Goal: Task Accomplishment & Management: Manage account settings

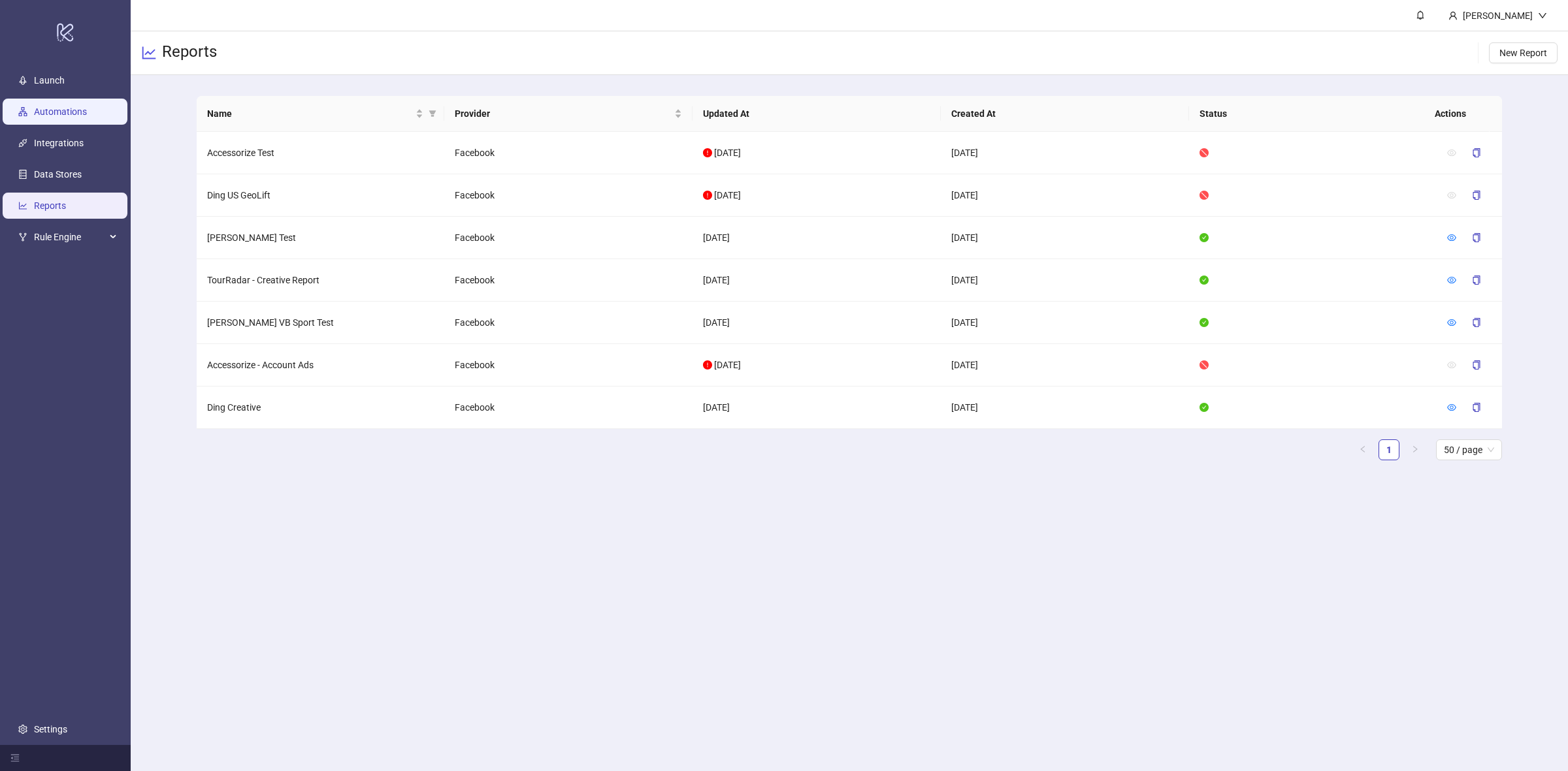
click at [60, 117] on link "Automations" at bounding box center [60, 111] width 53 height 10
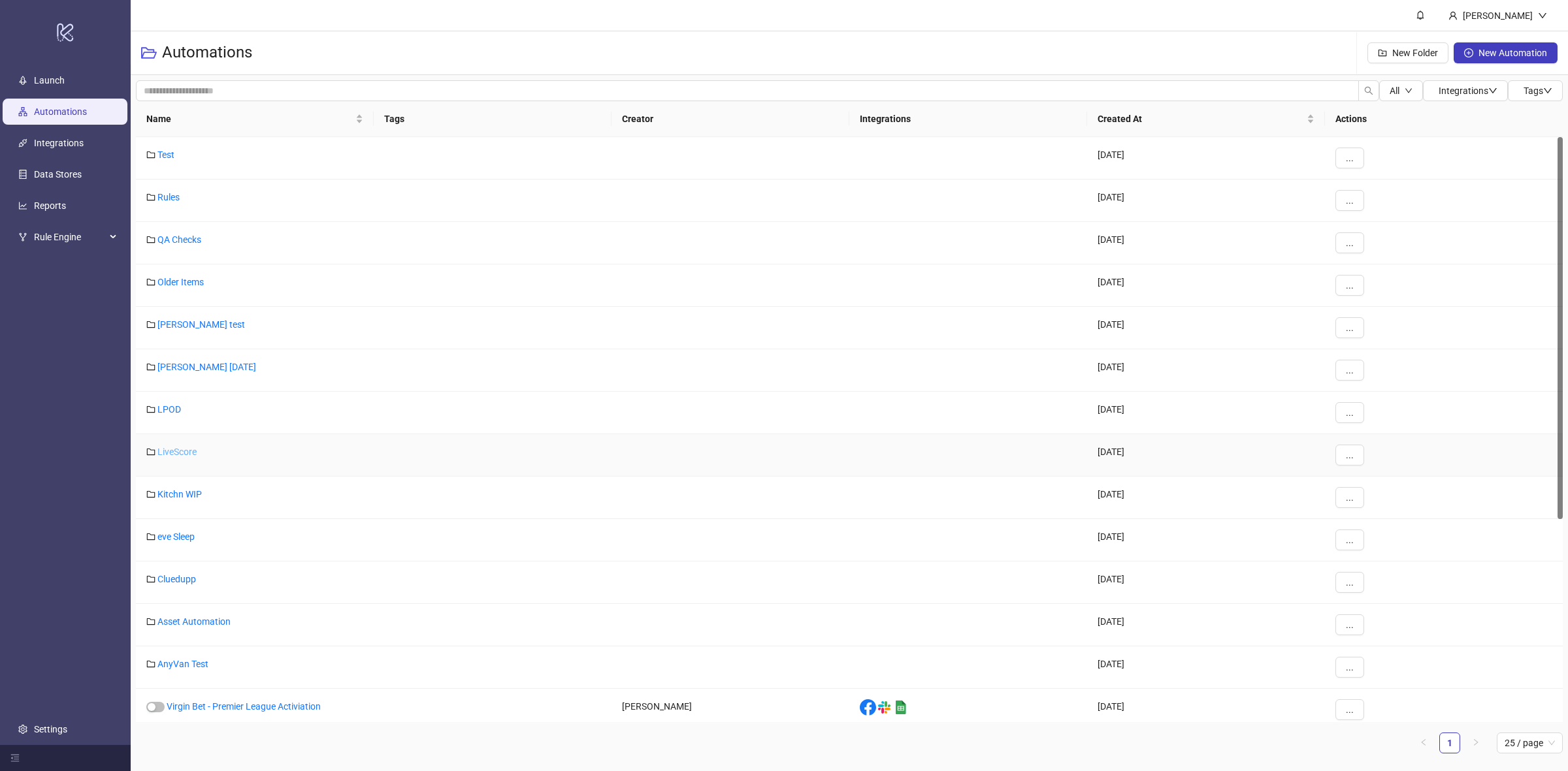
click at [178, 455] on link "LiveScore" at bounding box center [177, 452] width 40 height 10
click at [210, 621] on link "Asset Automation" at bounding box center [194, 621] width 73 height 10
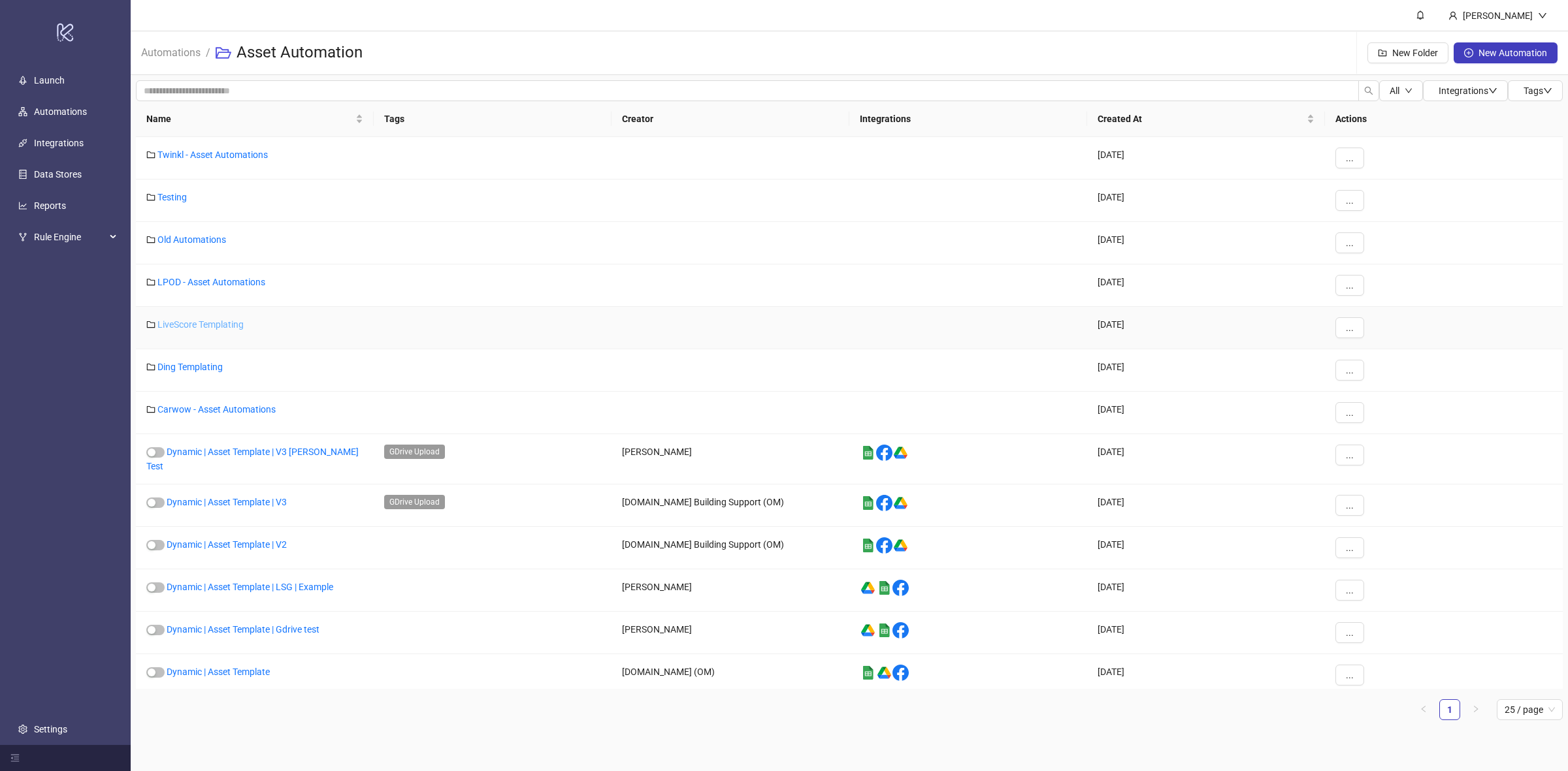
click at [198, 320] on link "LiveScore Templating" at bounding box center [200, 324] width 86 height 10
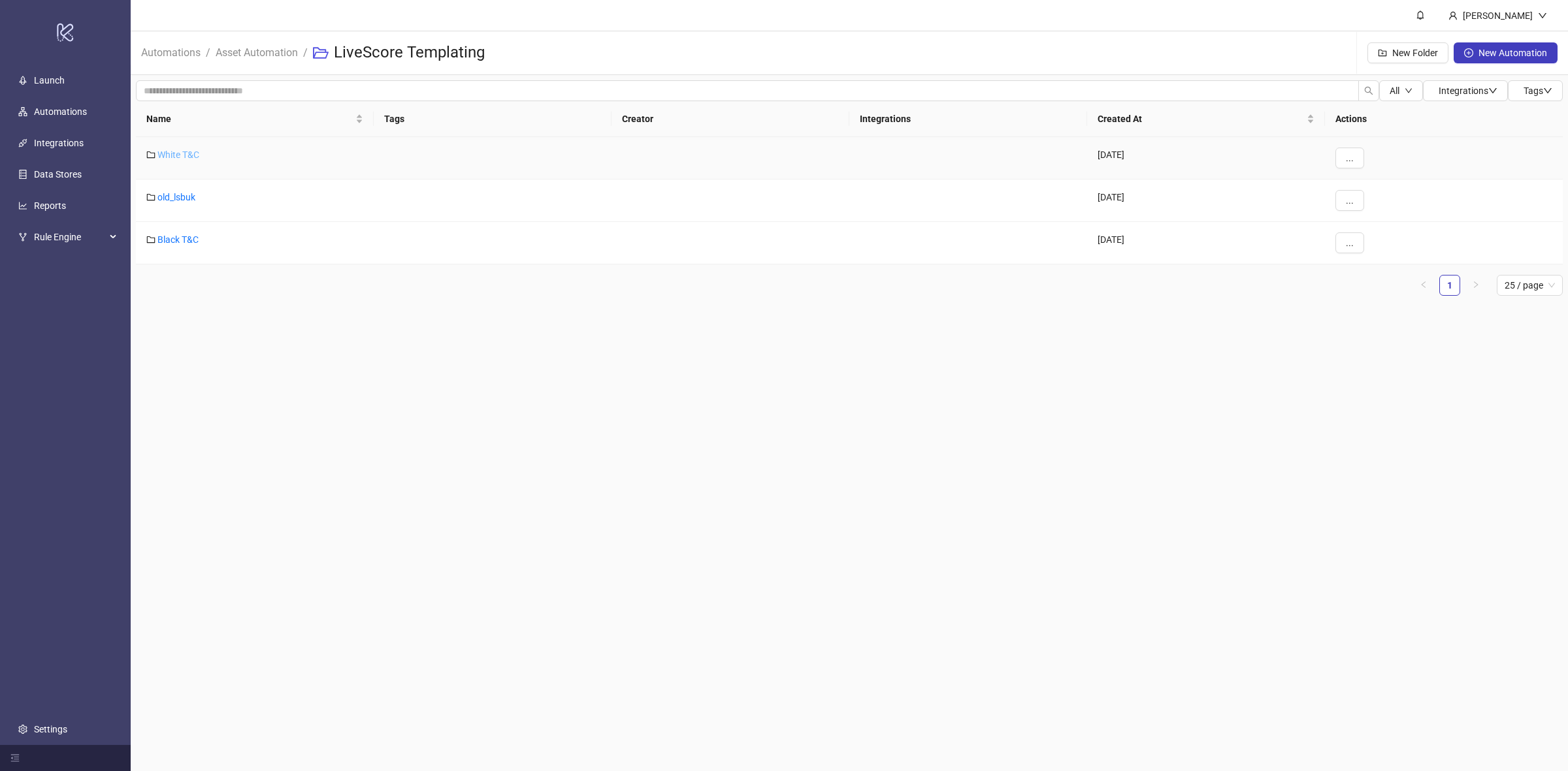
click at [172, 154] on link "White T&C" at bounding box center [178, 154] width 42 height 10
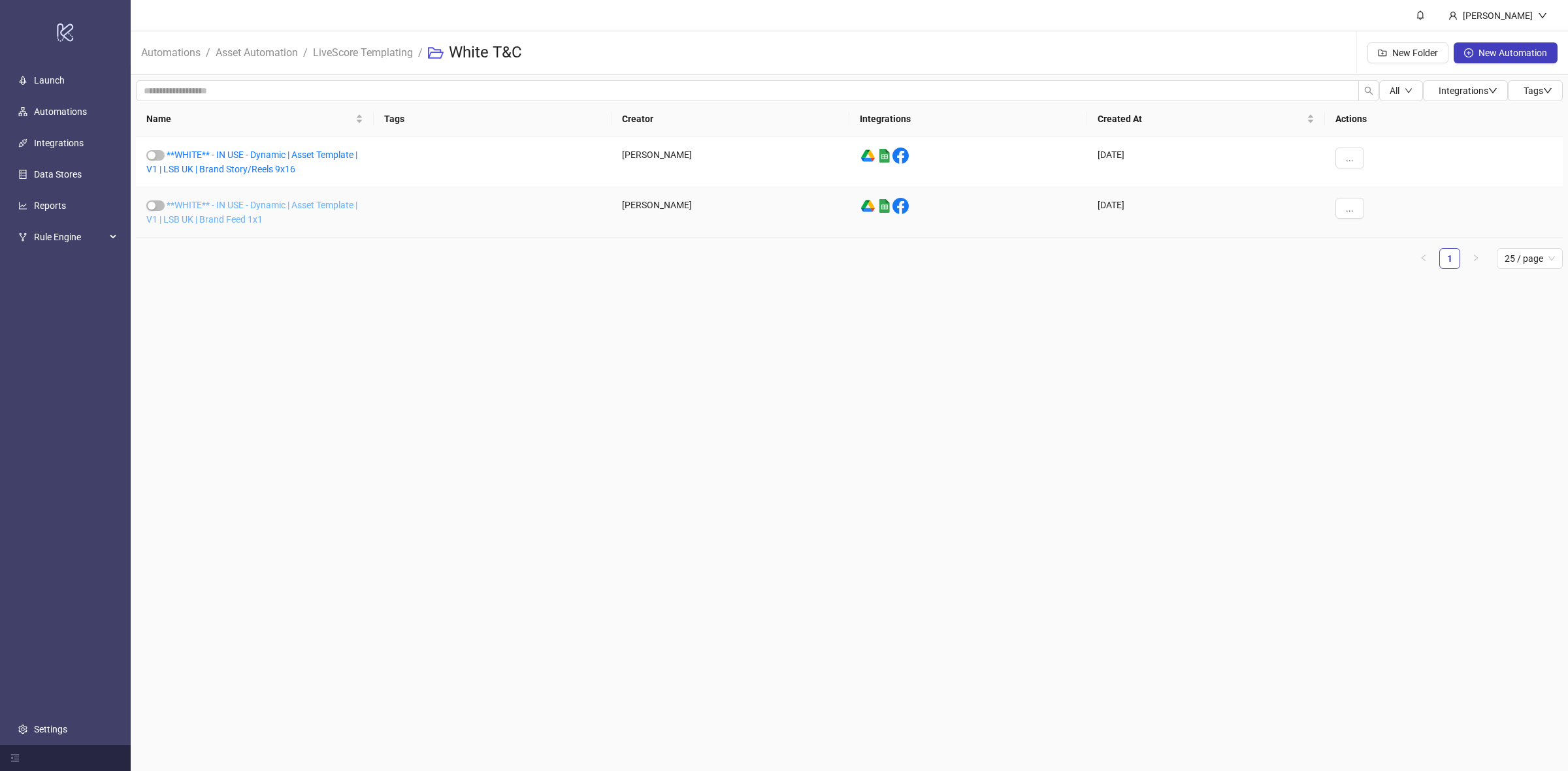
click at [248, 209] on link "**WHITE** - IN USE - Dynamic | Asset Template | V1 | LSB UK | Brand Feed 1x1" at bounding box center [252, 212] width 211 height 25
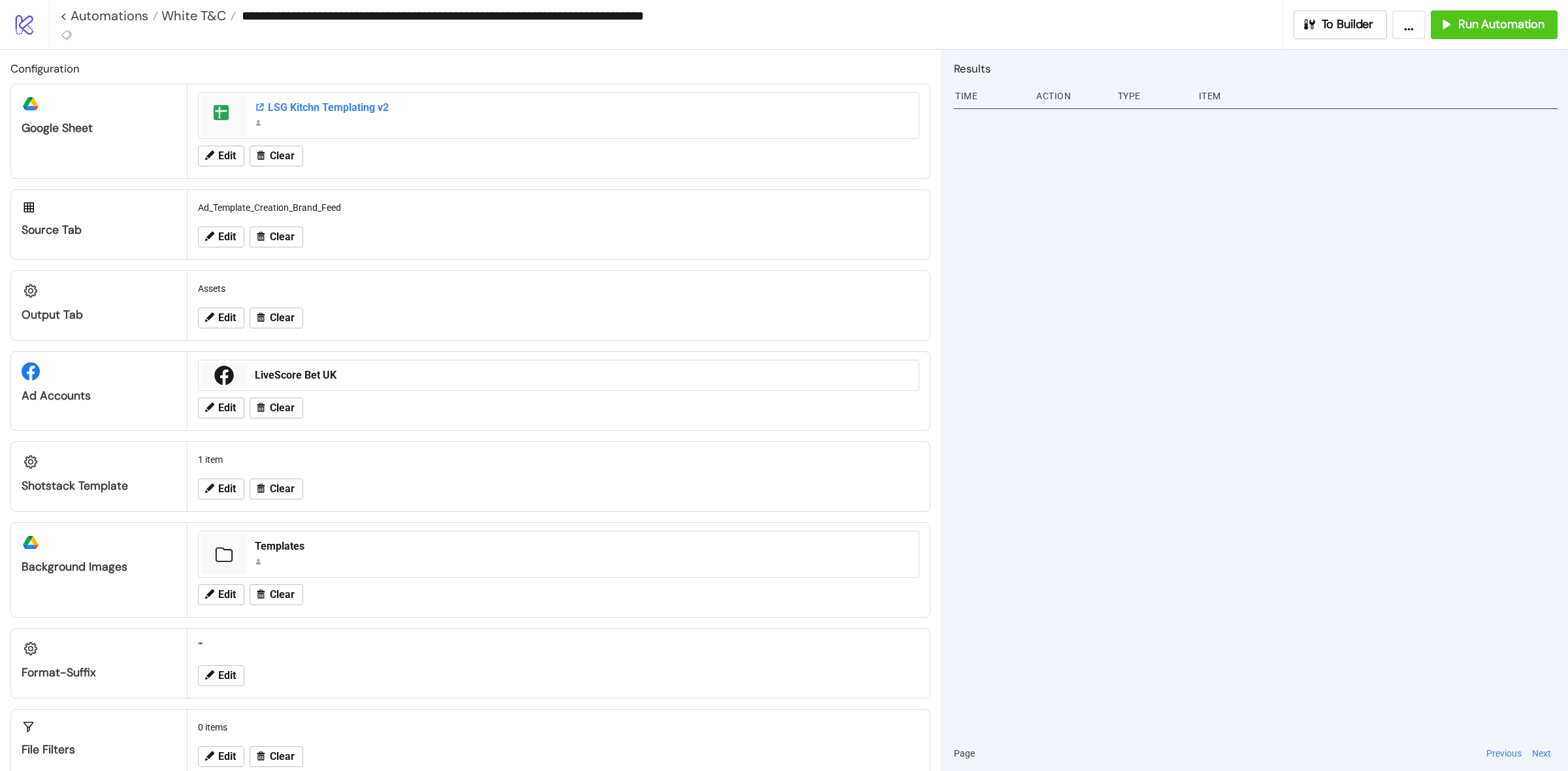
click at [331, 108] on div "LSG Kitchn Templating v2" at bounding box center [582, 108] width 656 height 14
click at [232, 500] on button "Edit" at bounding box center [221, 489] width 47 height 21
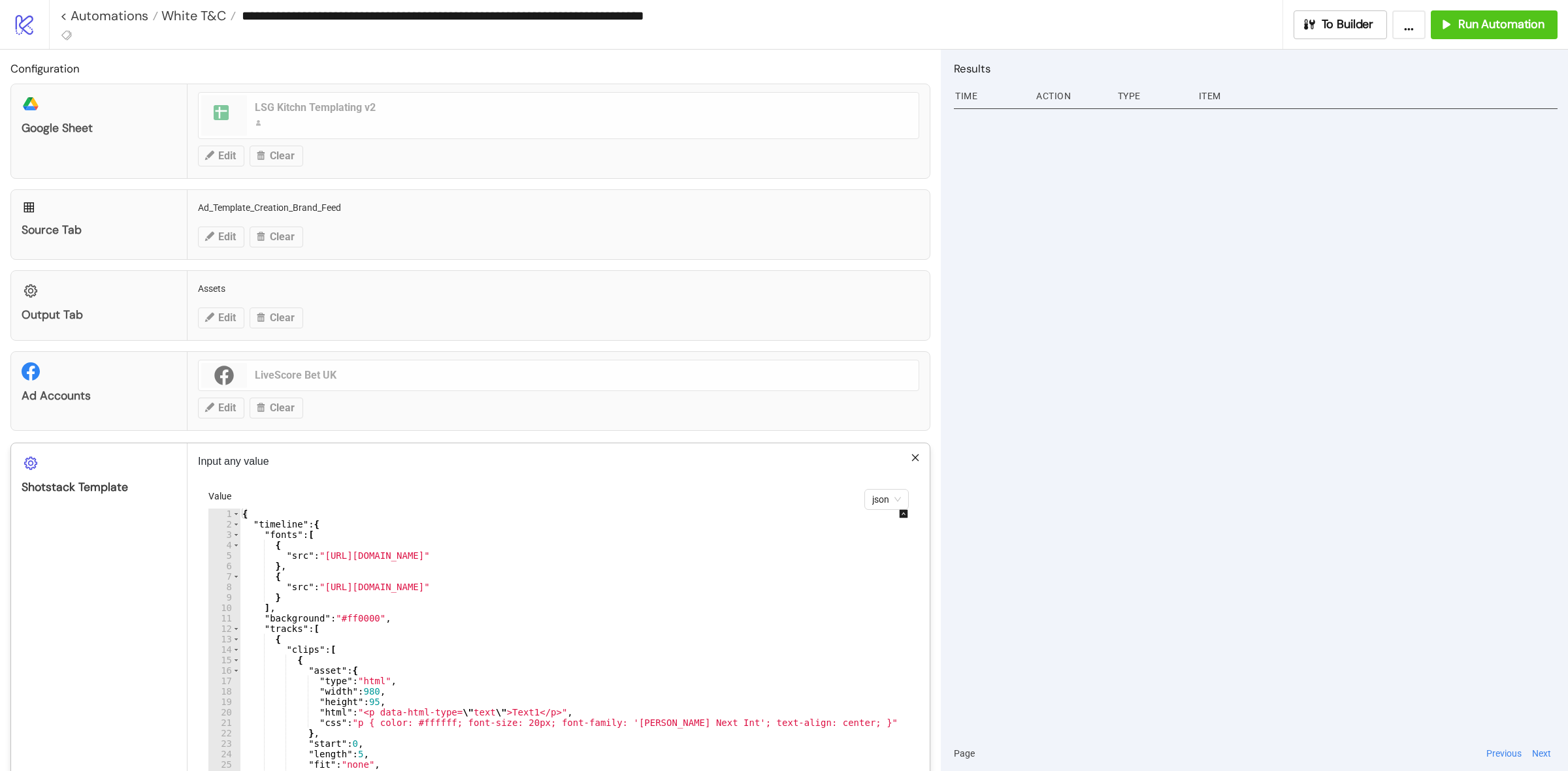
click at [497, 575] on div "{ "timeline" : { "fonts" : [ { "src" : "[URL][DOMAIN_NAME]" } , { "src" : "[URL…" at bounding box center [619, 702] width 759 height 387
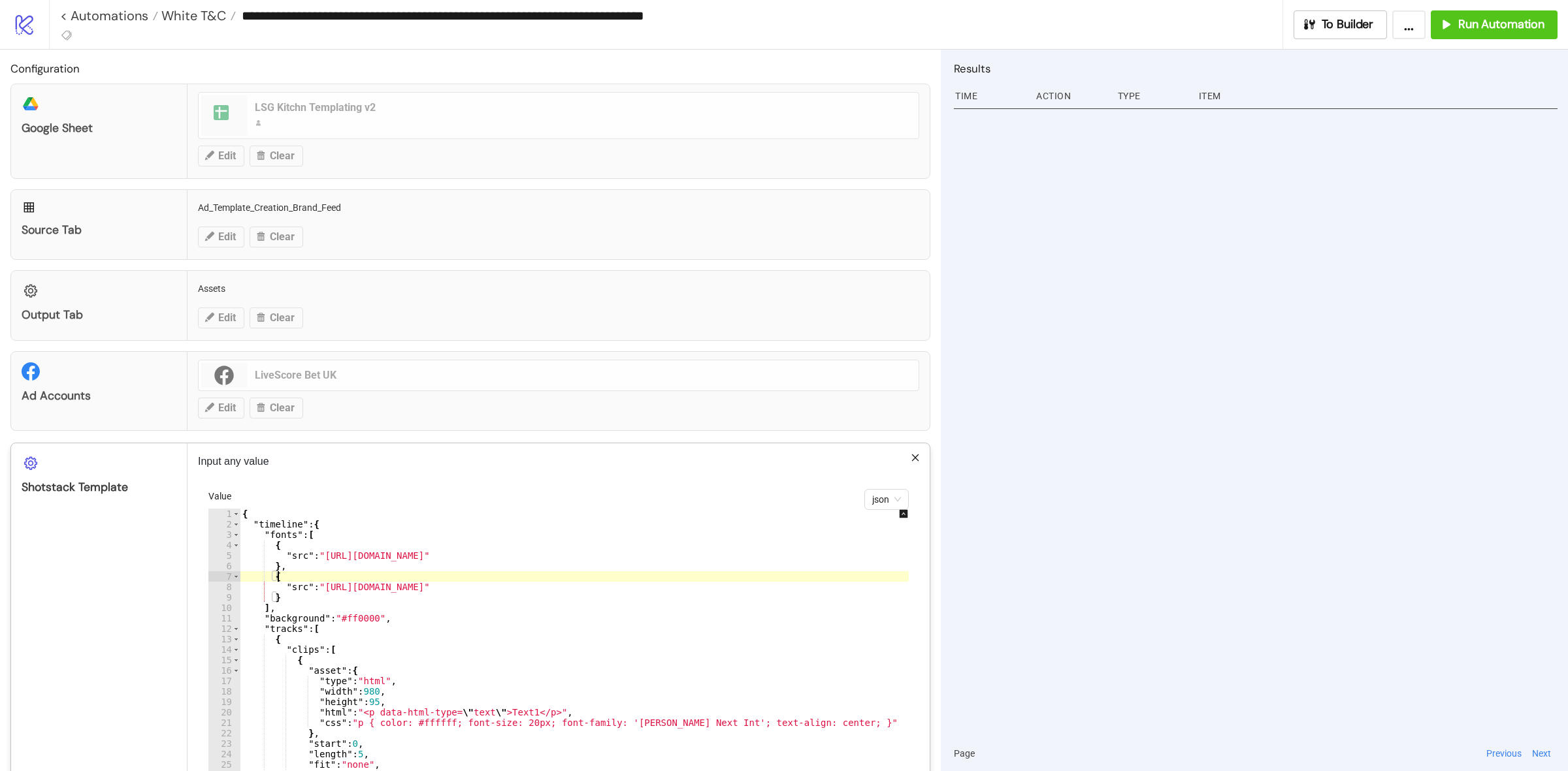
type textarea "* *"
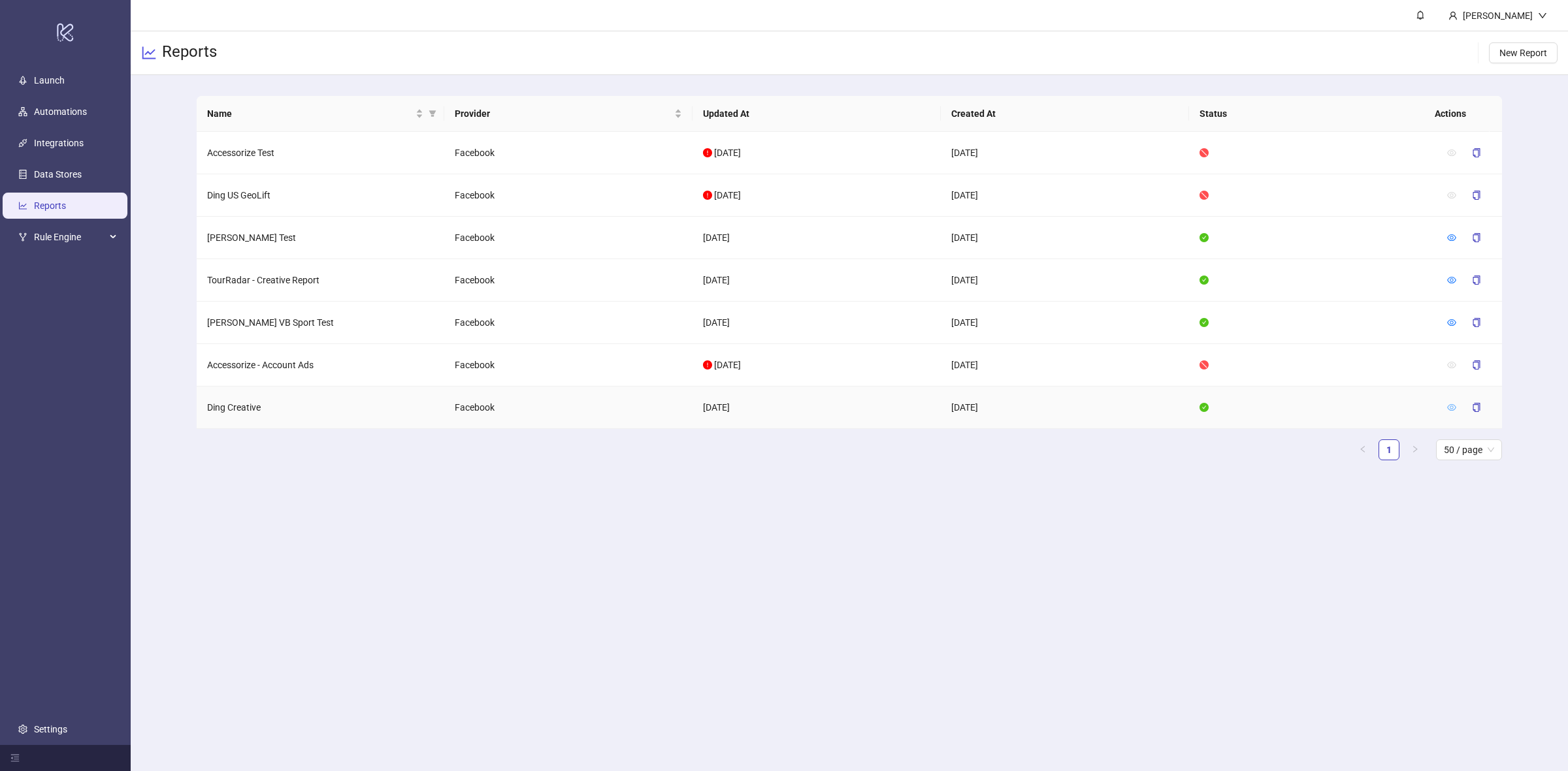
click at [1448, 410] on icon "eye" at bounding box center [1452, 407] width 9 height 9
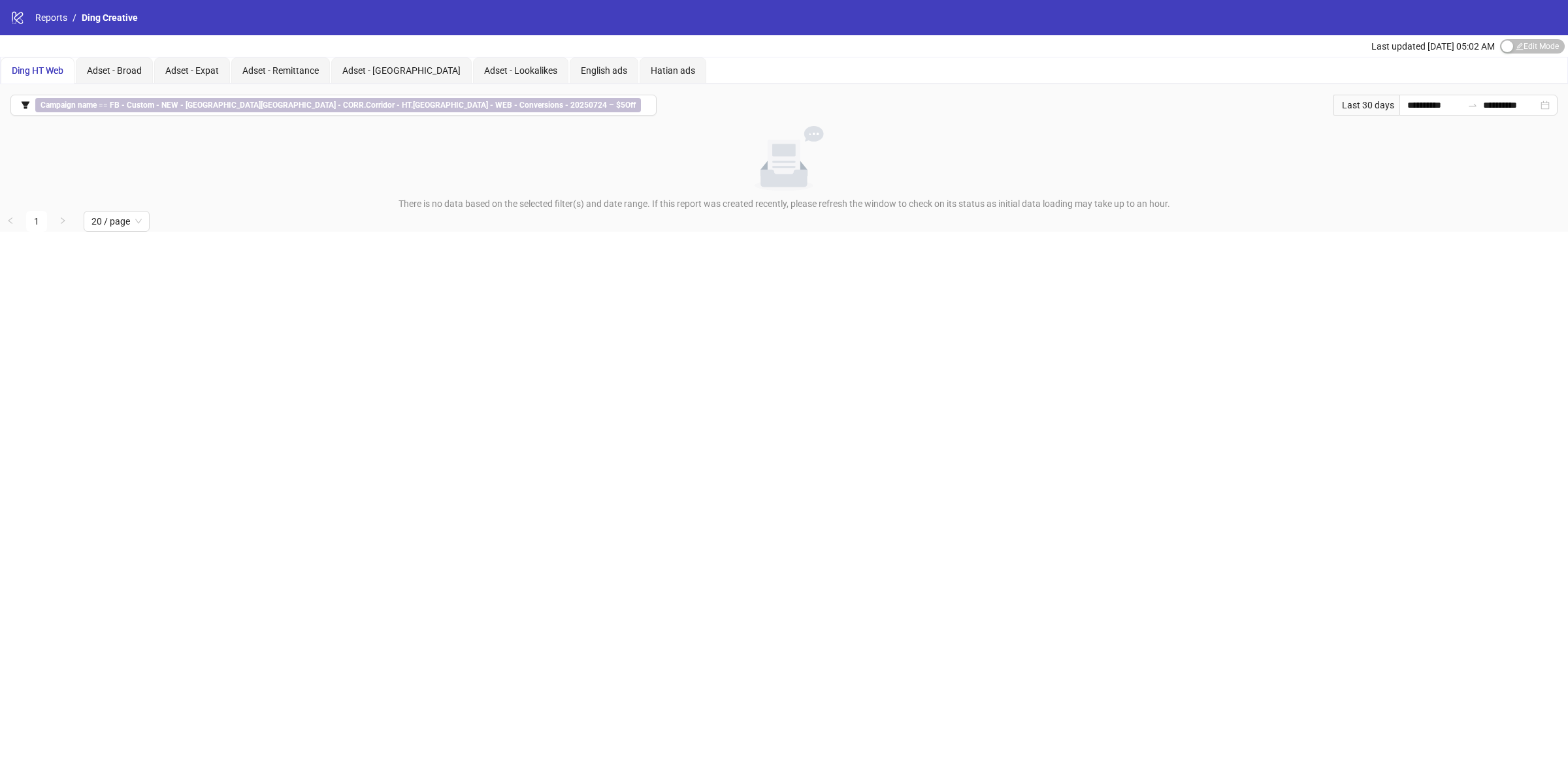
click at [1359, 103] on div "Last 30 days" at bounding box center [1365, 105] width 66 height 21
click at [1407, 101] on input "**********" at bounding box center [1434, 105] width 55 height 14
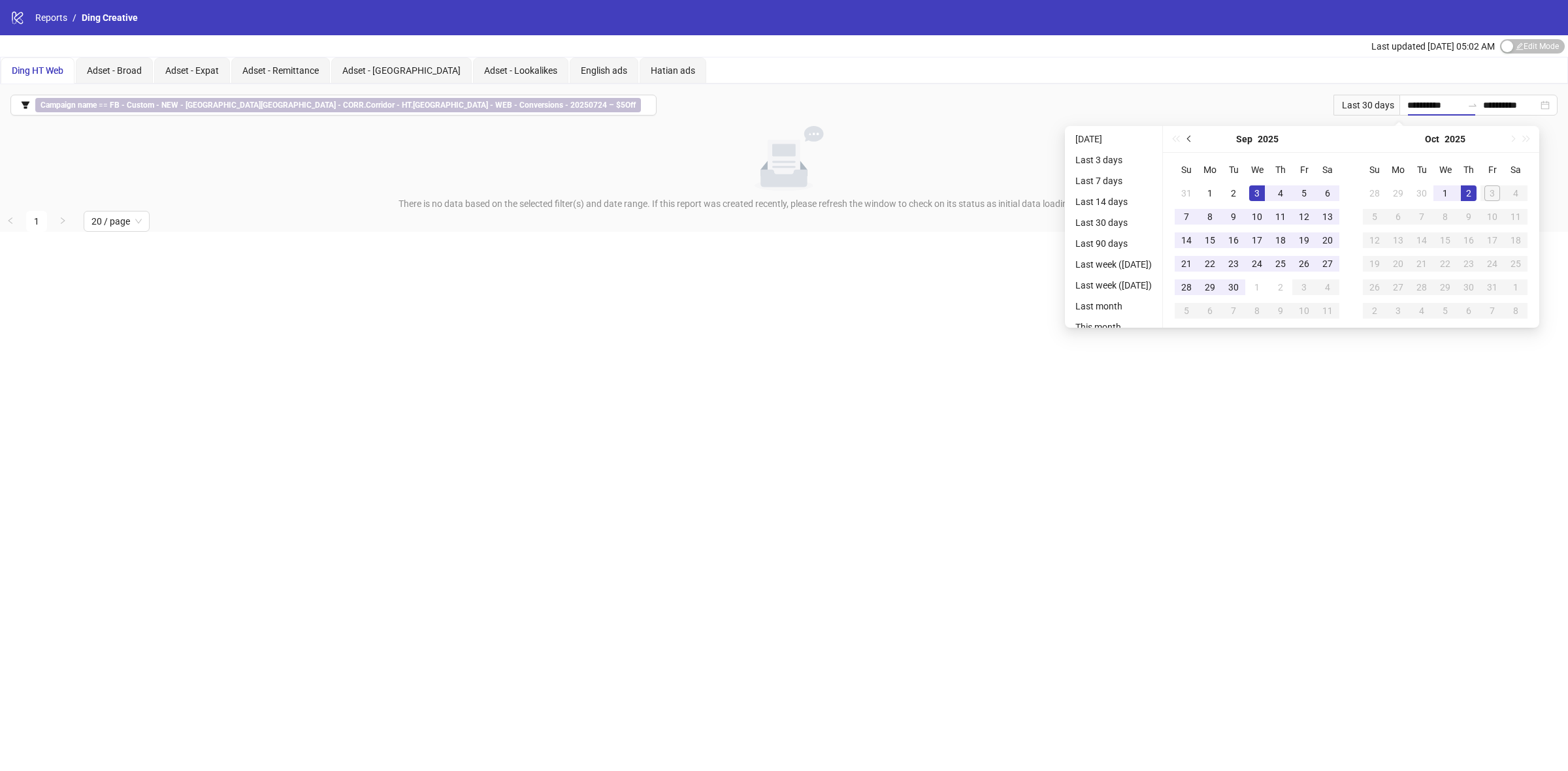
click at [1197, 142] on button "Previous month (PageUp)" at bounding box center [1189, 138] width 14 height 26
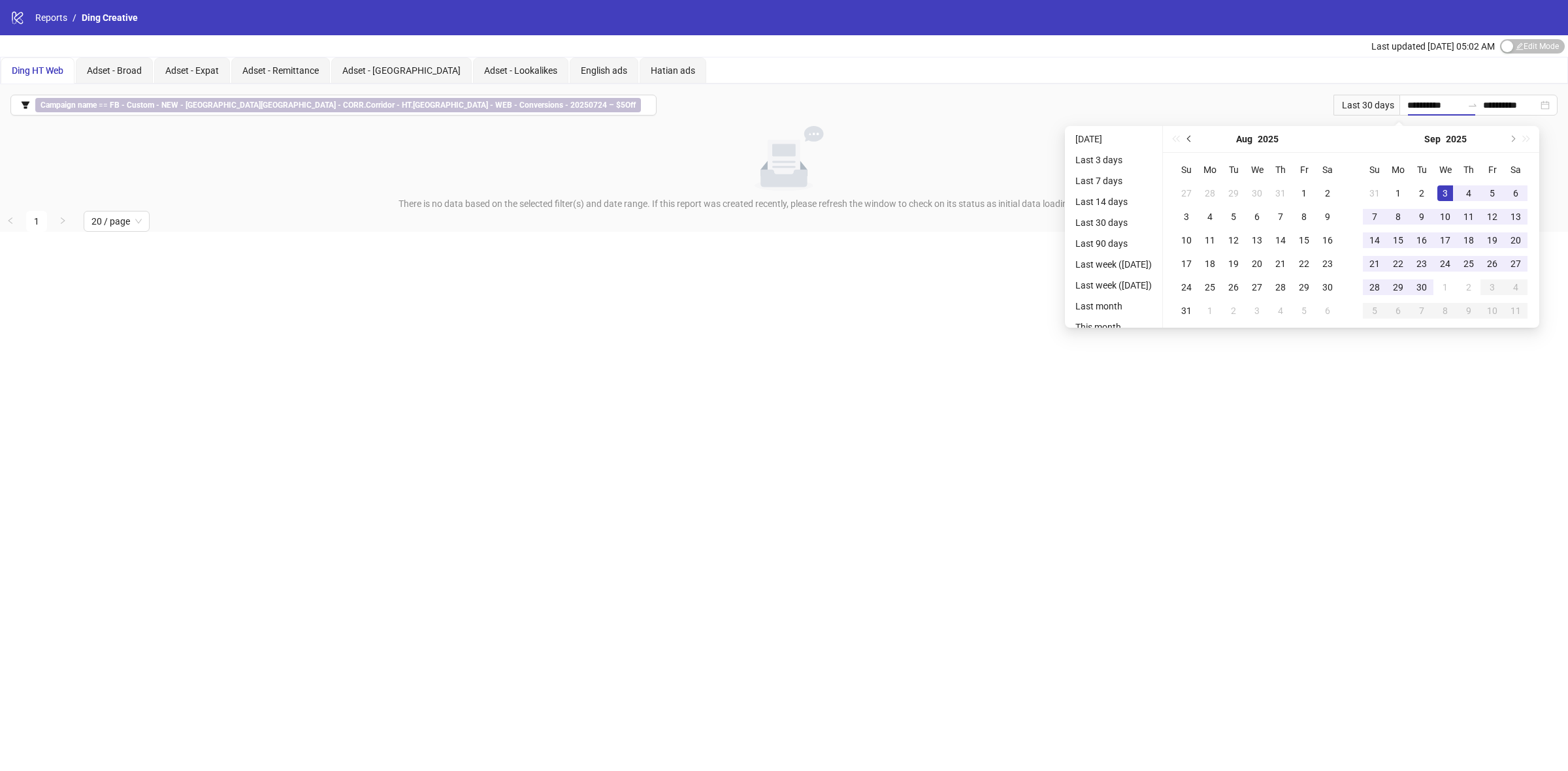
click at [1197, 142] on button "Previous month (PageUp)" at bounding box center [1189, 138] width 14 height 26
click at [1197, 134] on button "Previous month (PageUp)" at bounding box center [1189, 138] width 14 height 26
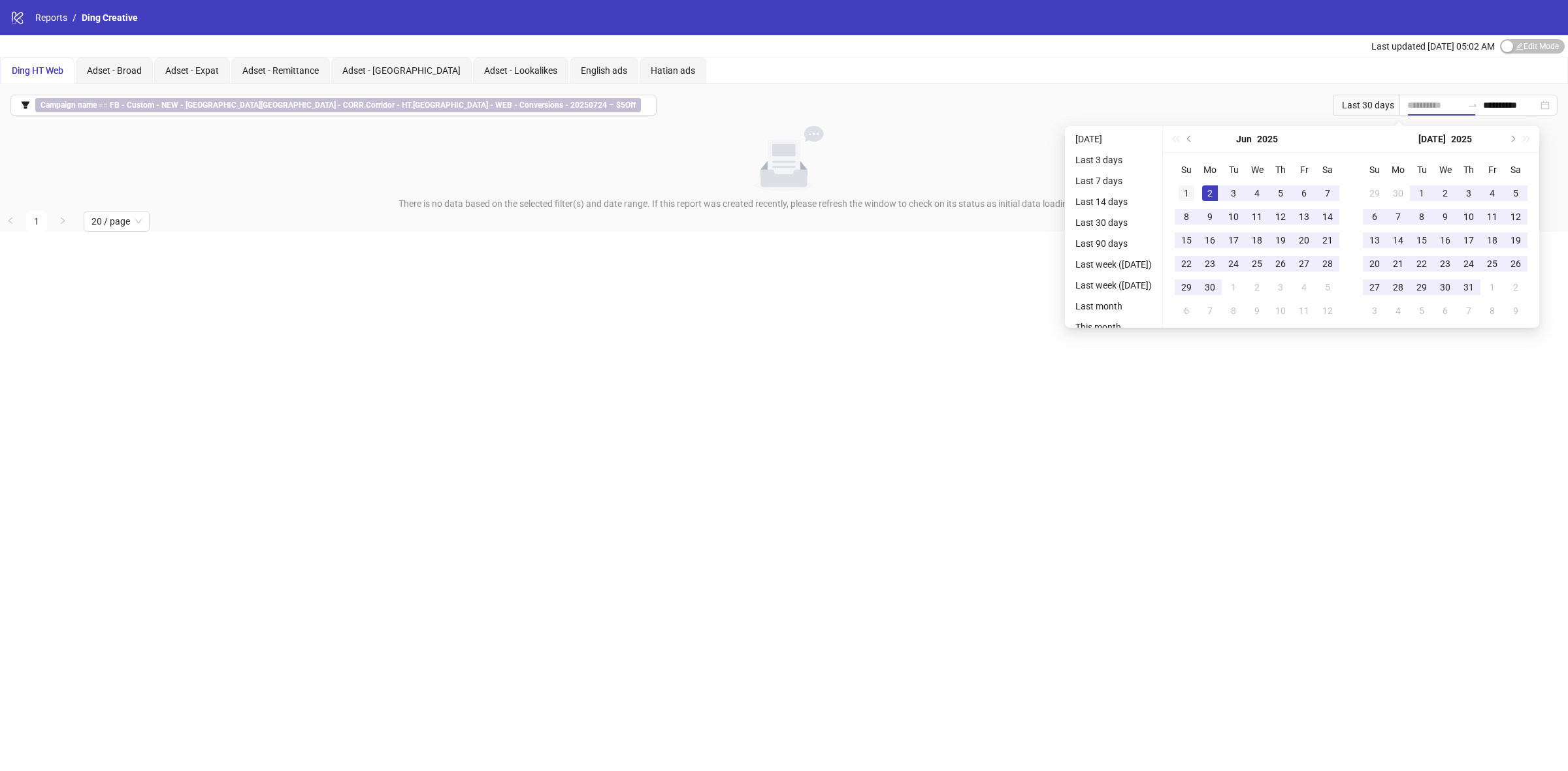
type input "**********"
click at [1194, 193] on div "1" at bounding box center [1186, 193] width 16 height 16
type input "**********"
click at [1476, 282] on div "31" at bounding box center [1468, 287] width 16 height 16
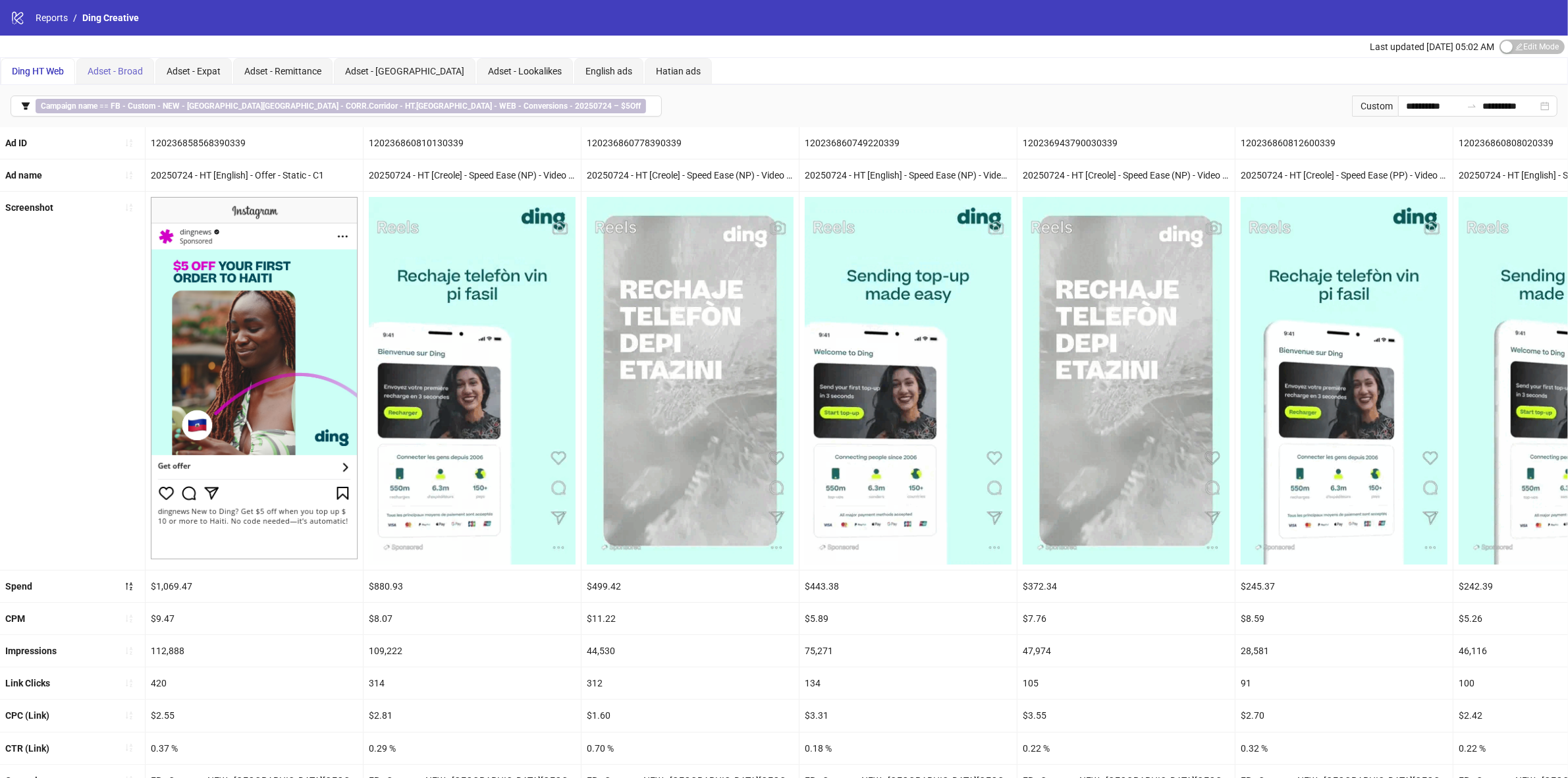
click at [129, 58] on div "Adset - Broad" at bounding box center [115, 71] width 77 height 26
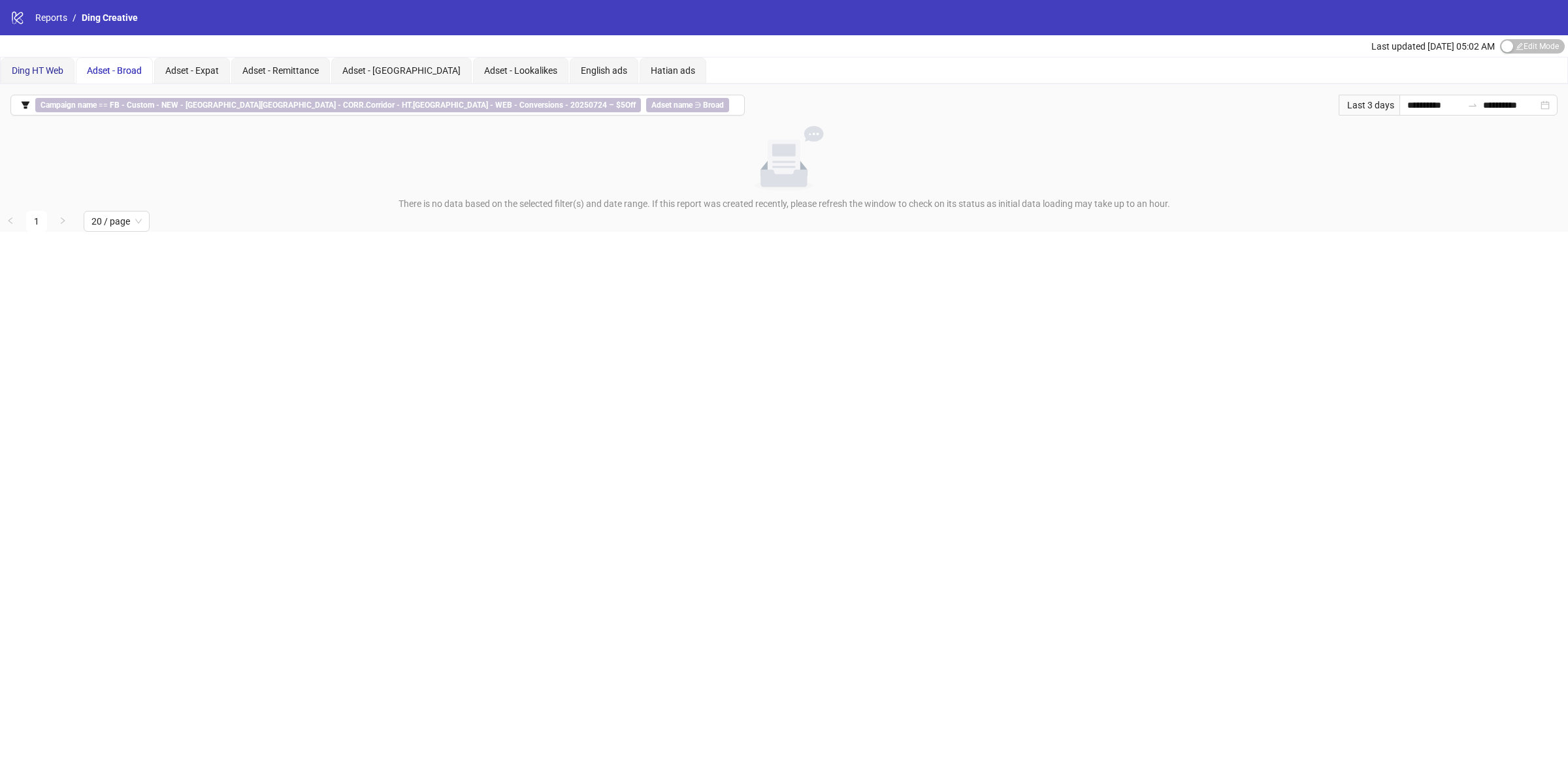
click at [44, 73] on span "Ding HT Web" at bounding box center [37, 70] width 51 height 10
click at [61, 17] on link "Reports" at bounding box center [51, 17] width 37 height 14
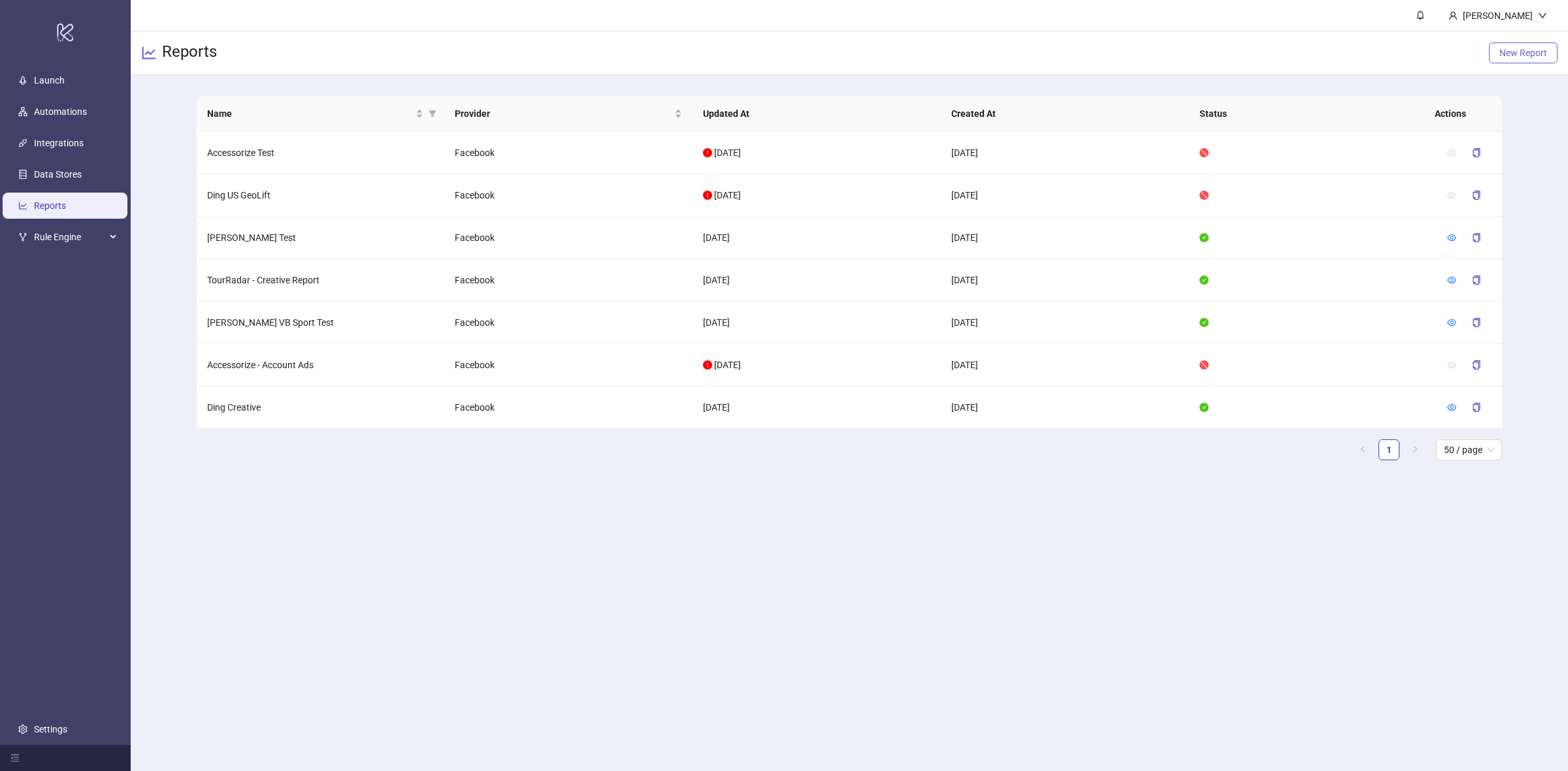
click at [1531, 57] on span "New Report" at bounding box center [1523, 52] width 47 height 10
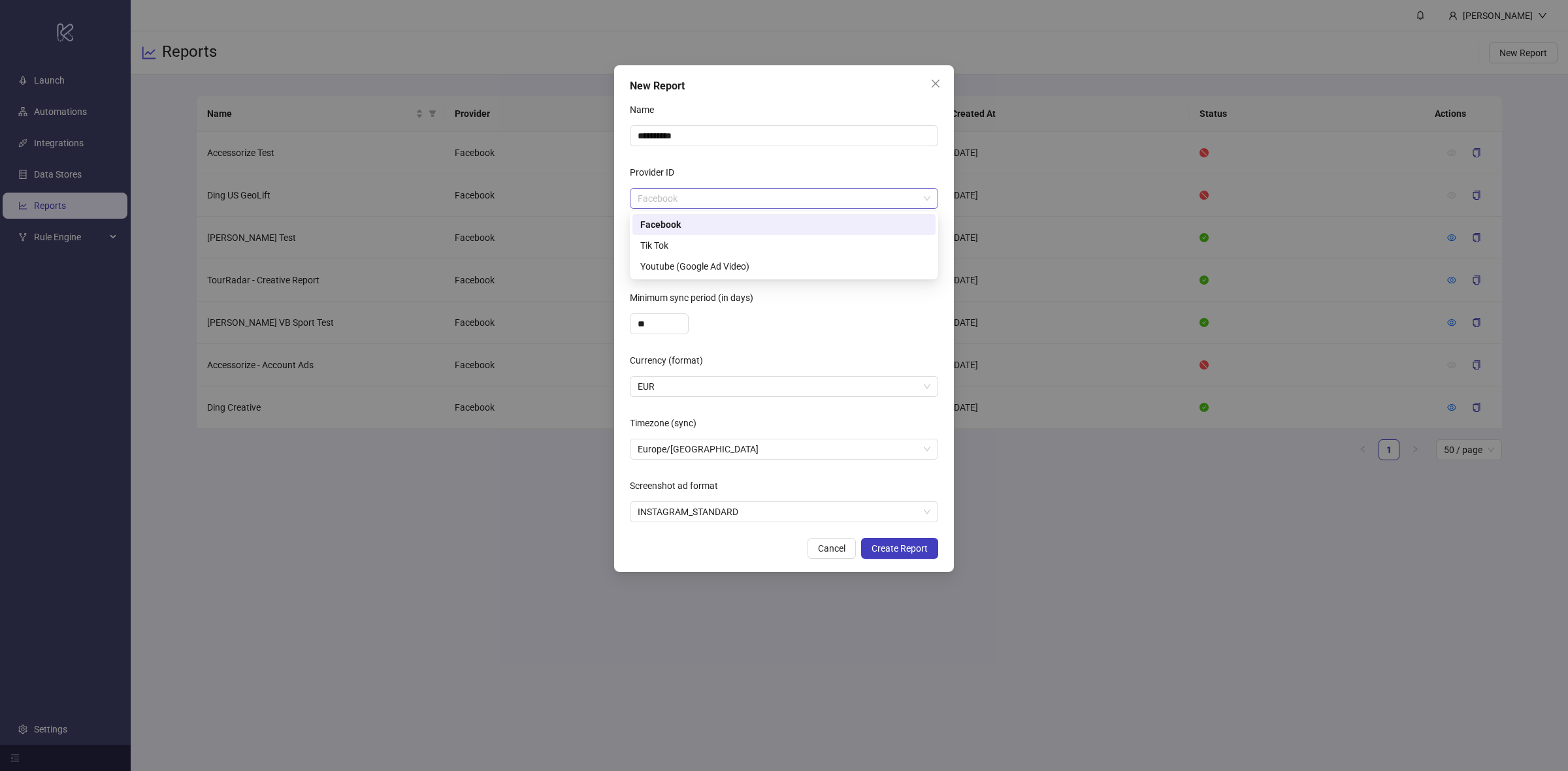
click at [825, 201] on span "Facebook" at bounding box center [784, 198] width 293 height 20
click at [699, 243] on div "Tik Tok" at bounding box center [783, 245] width 287 height 14
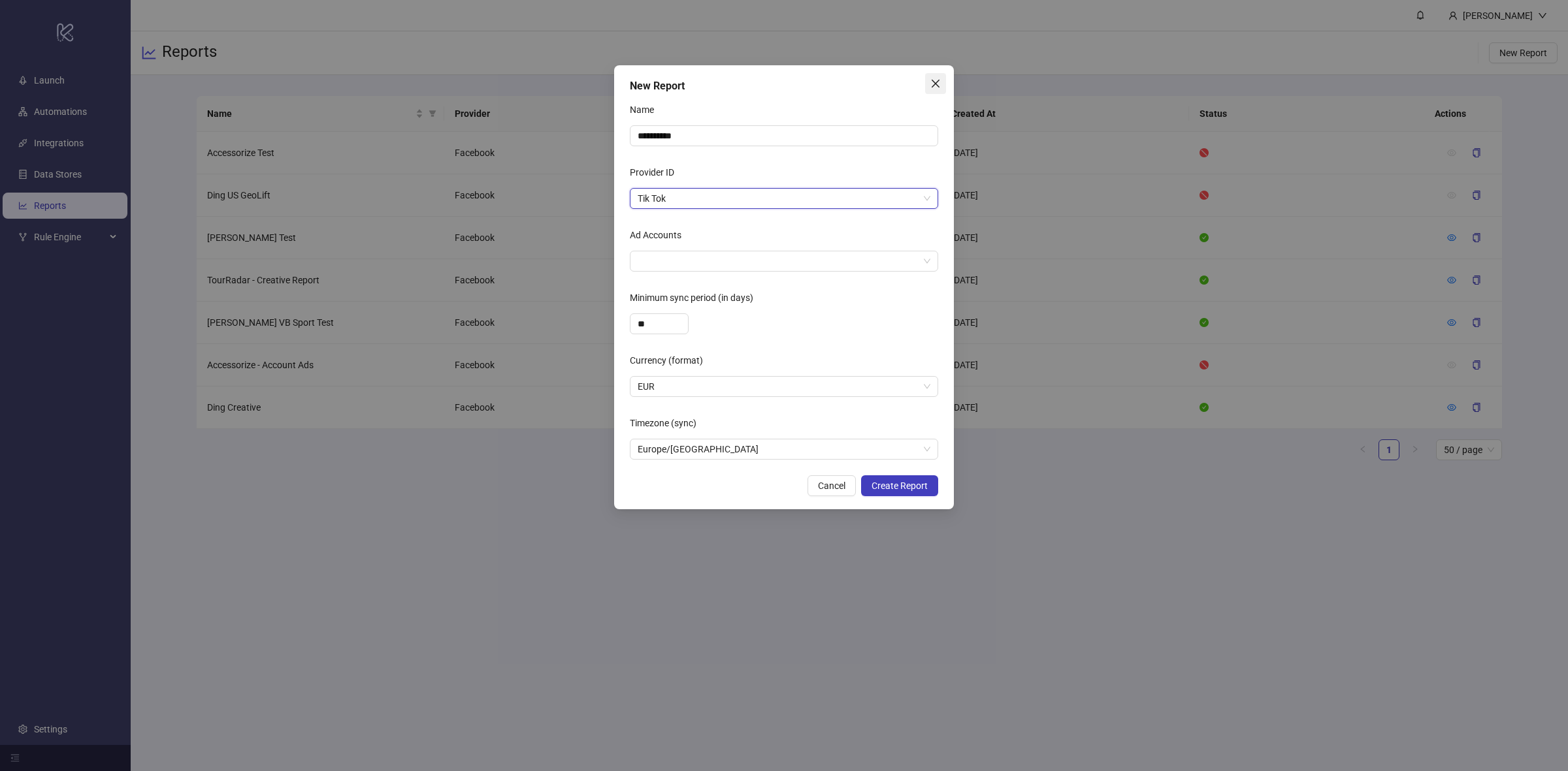
click at [935, 77] on button "Close" at bounding box center [935, 83] width 21 height 21
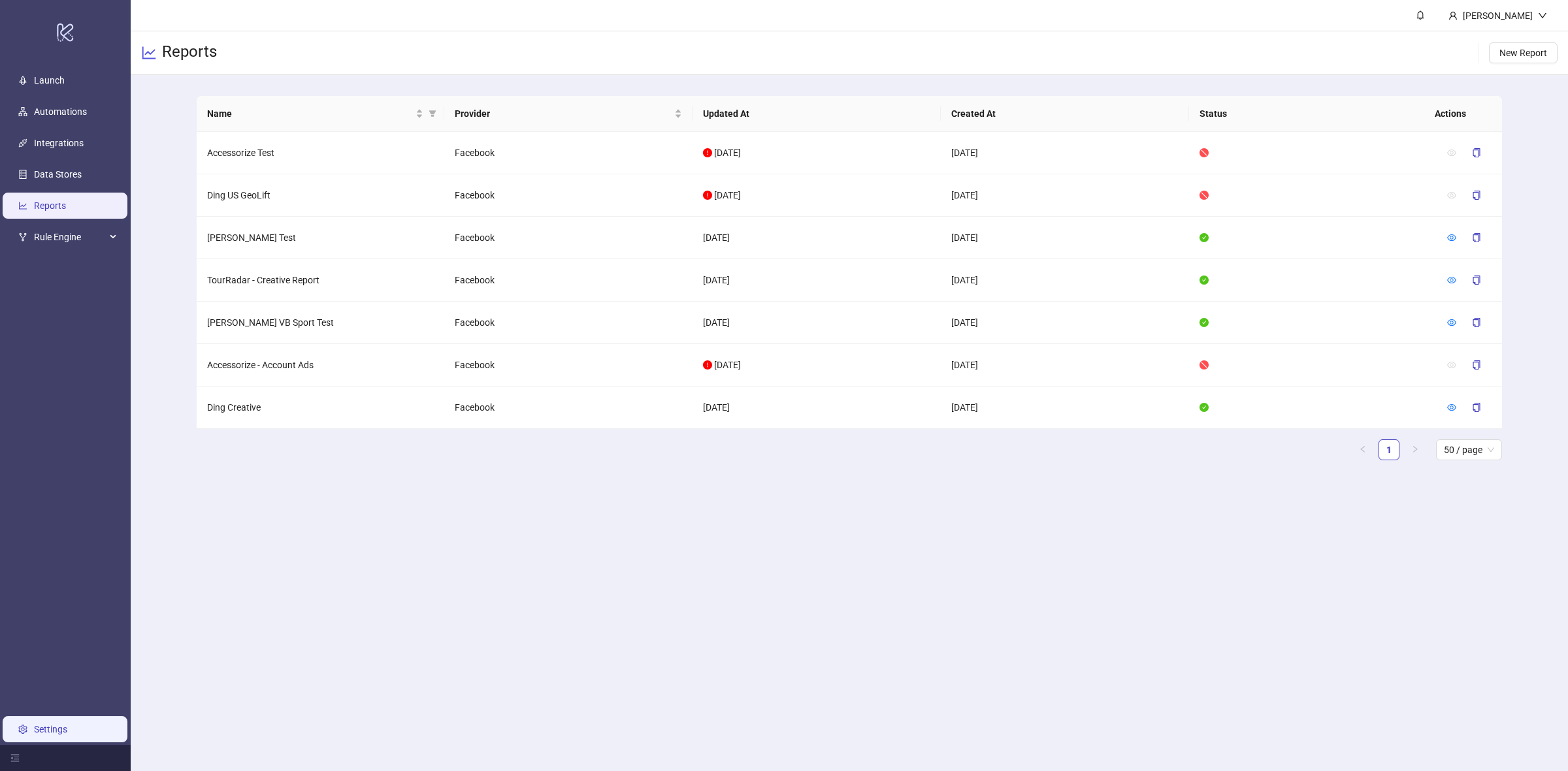
click at [53, 729] on link "Settings" at bounding box center [51, 729] width 33 height 10
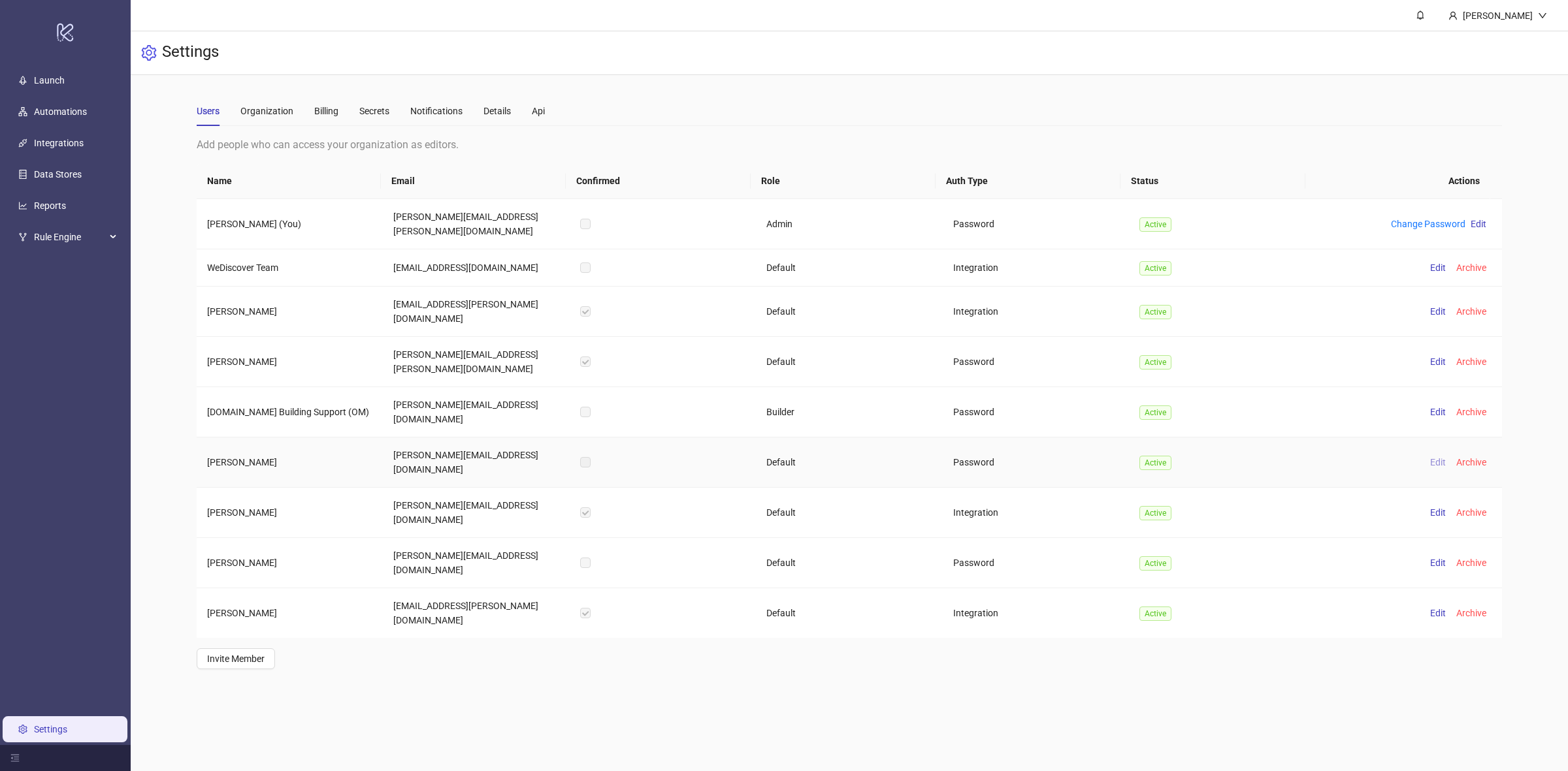
click at [1430, 457] on span "Edit" at bounding box center [1437, 462] width 16 height 10
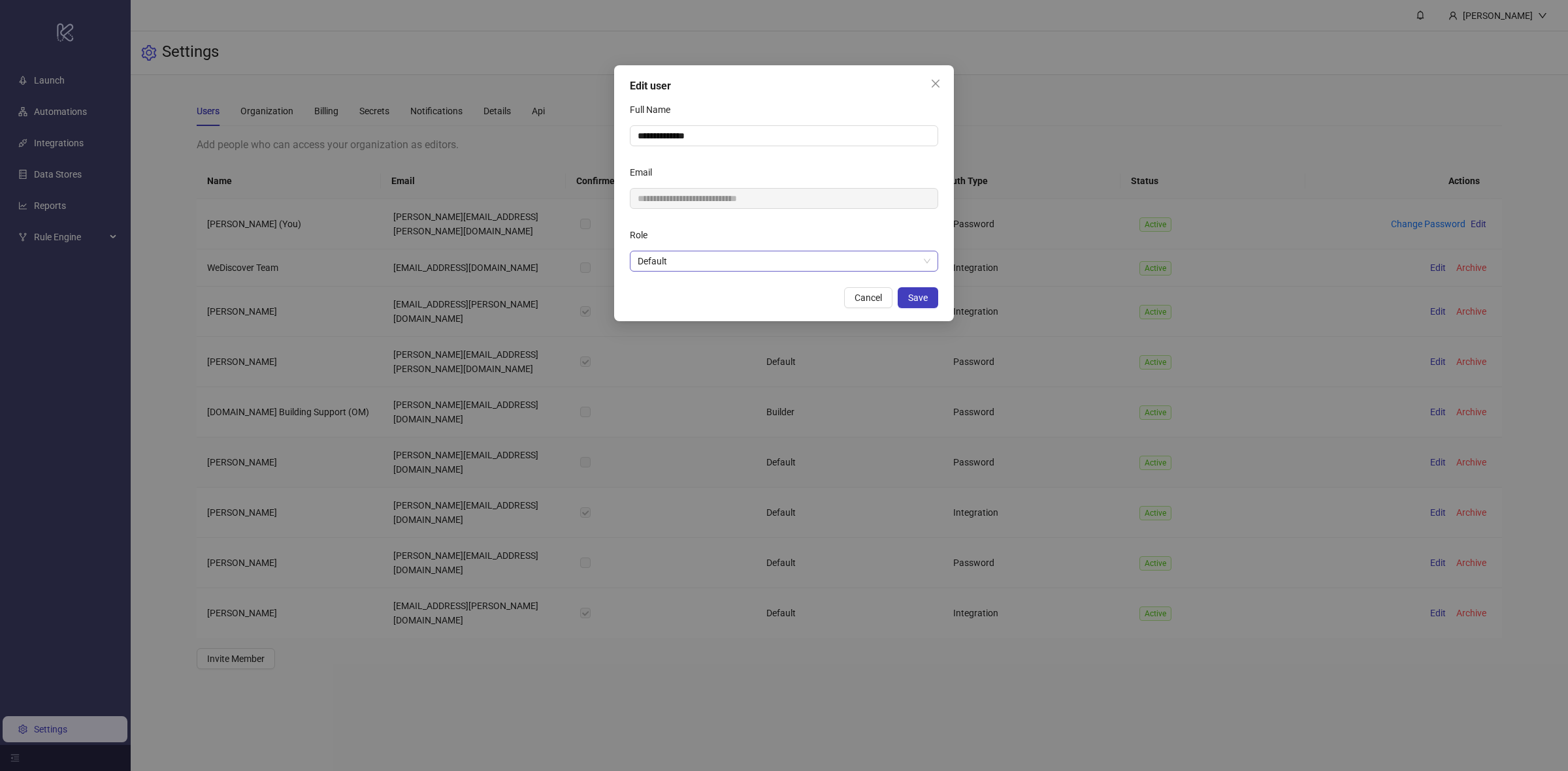
click at [732, 265] on span "Default" at bounding box center [784, 261] width 293 height 20
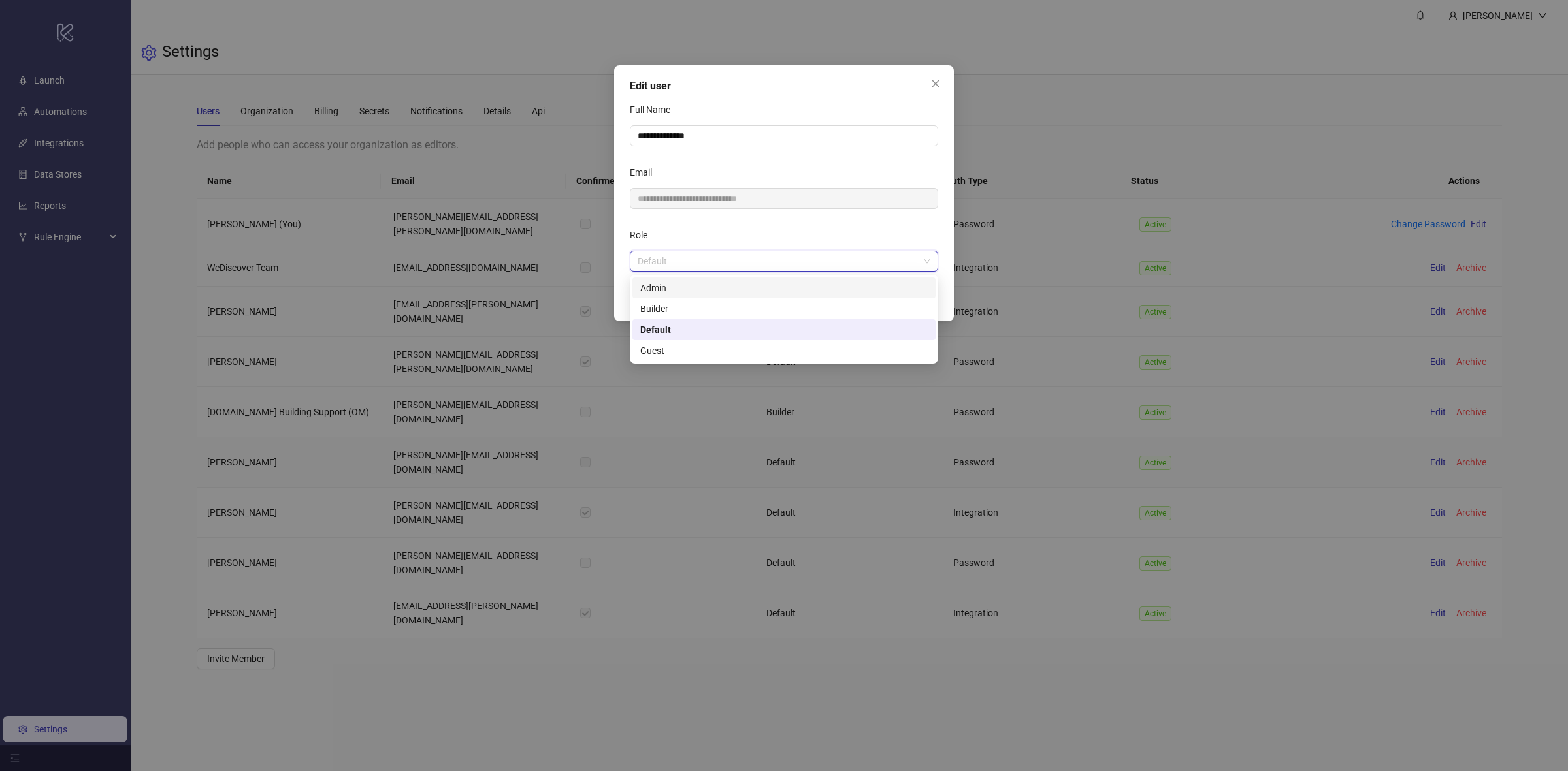
click at [684, 289] on div "Admin" at bounding box center [783, 288] width 287 height 14
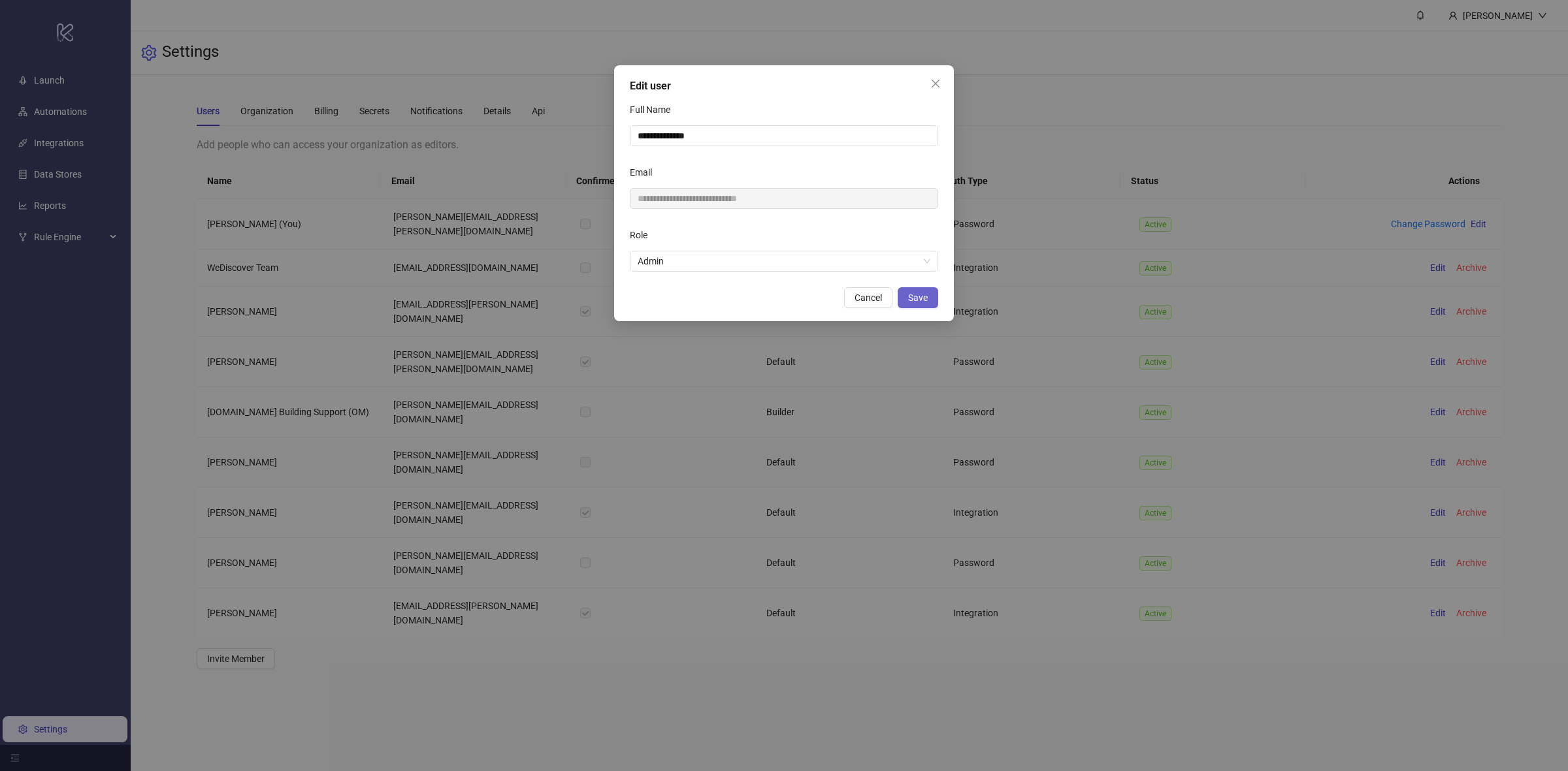
click at [925, 301] on span "Save" at bounding box center [918, 297] width 20 height 10
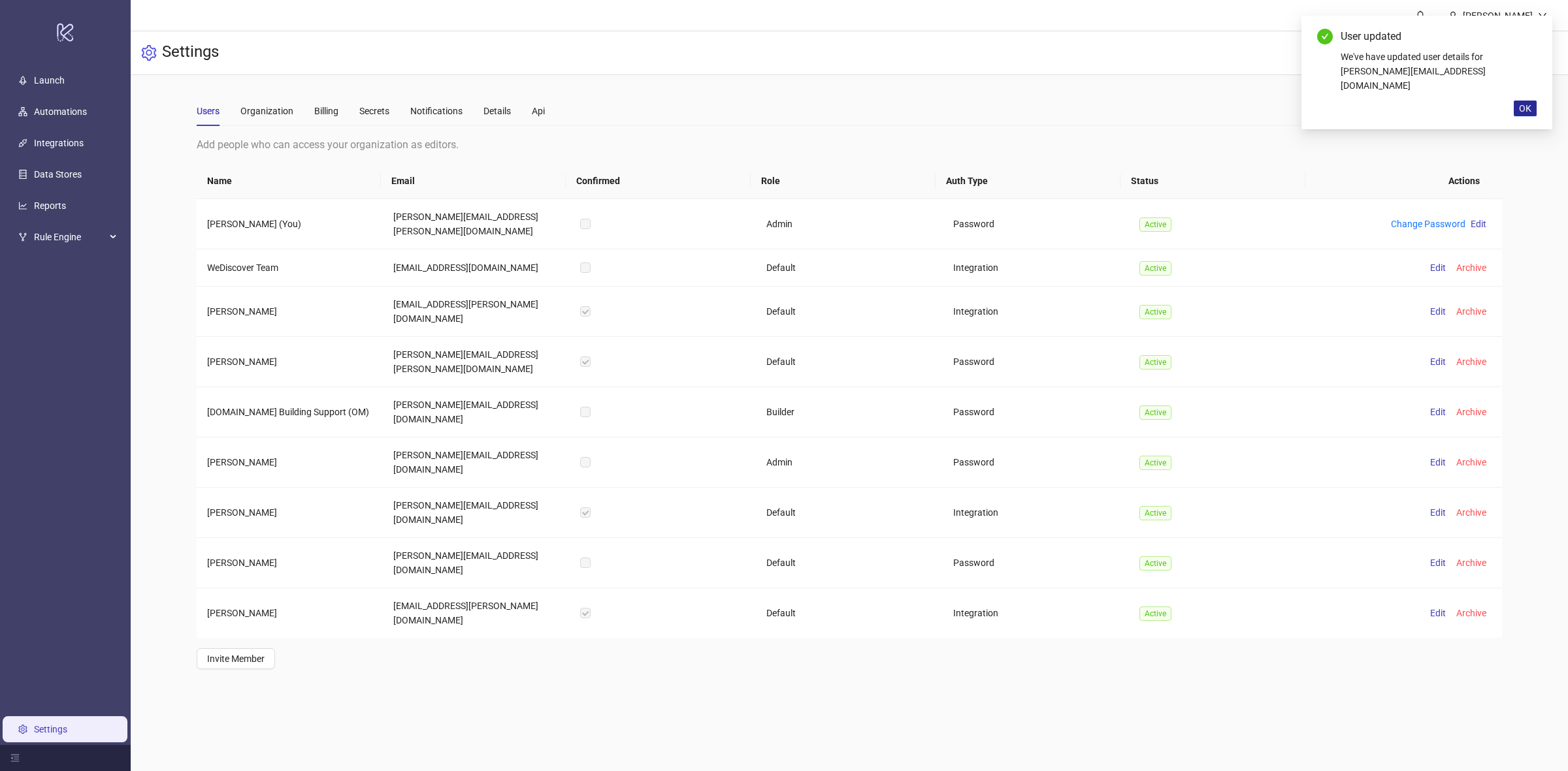
click at [1528, 100] on button "OK" at bounding box center [1524, 108] width 23 height 16
click at [51, 227] on span "Rule Engine" at bounding box center [70, 236] width 72 height 26
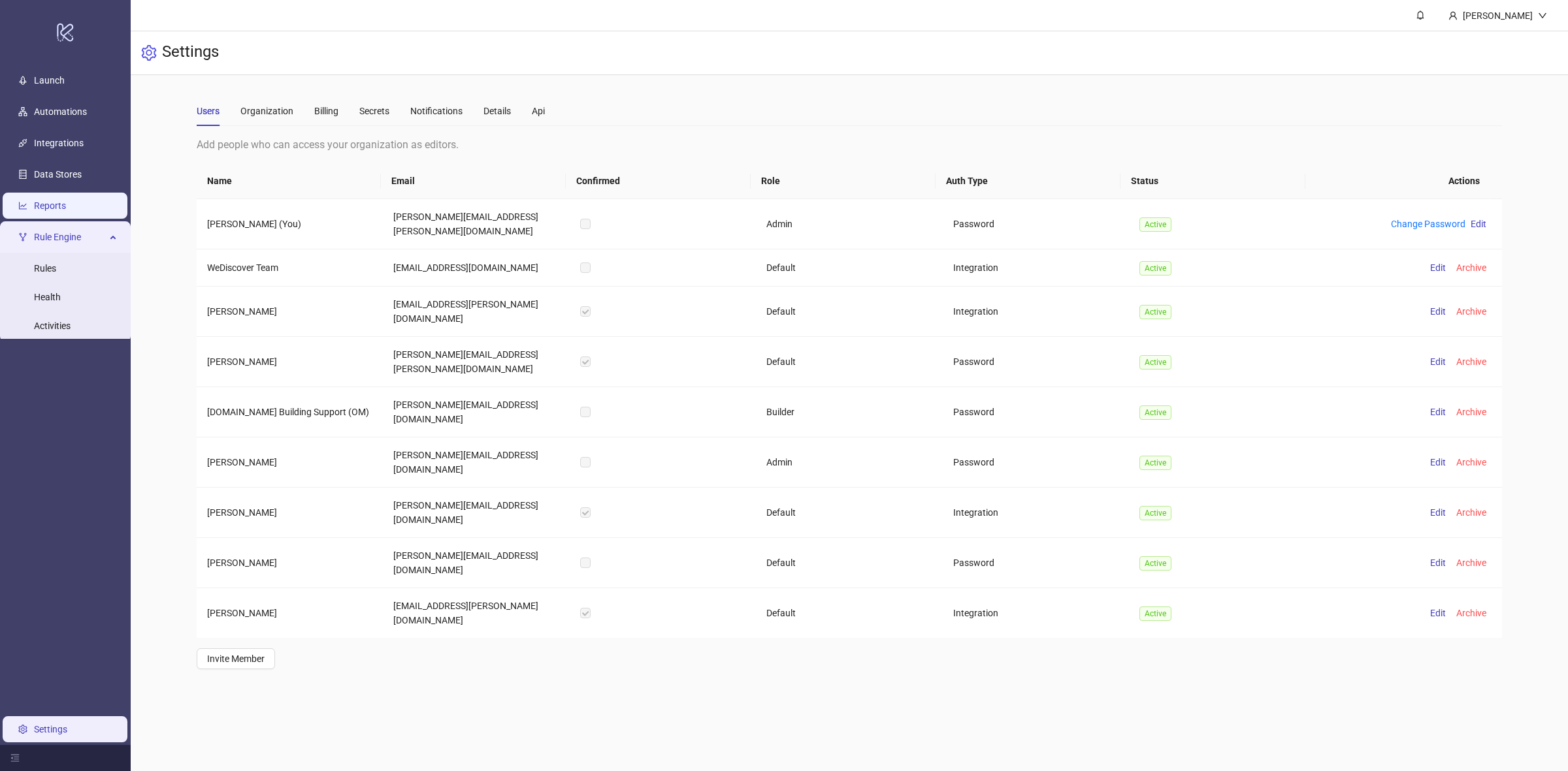
click at [56, 211] on link "Reports" at bounding box center [50, 205] width 32 height 10
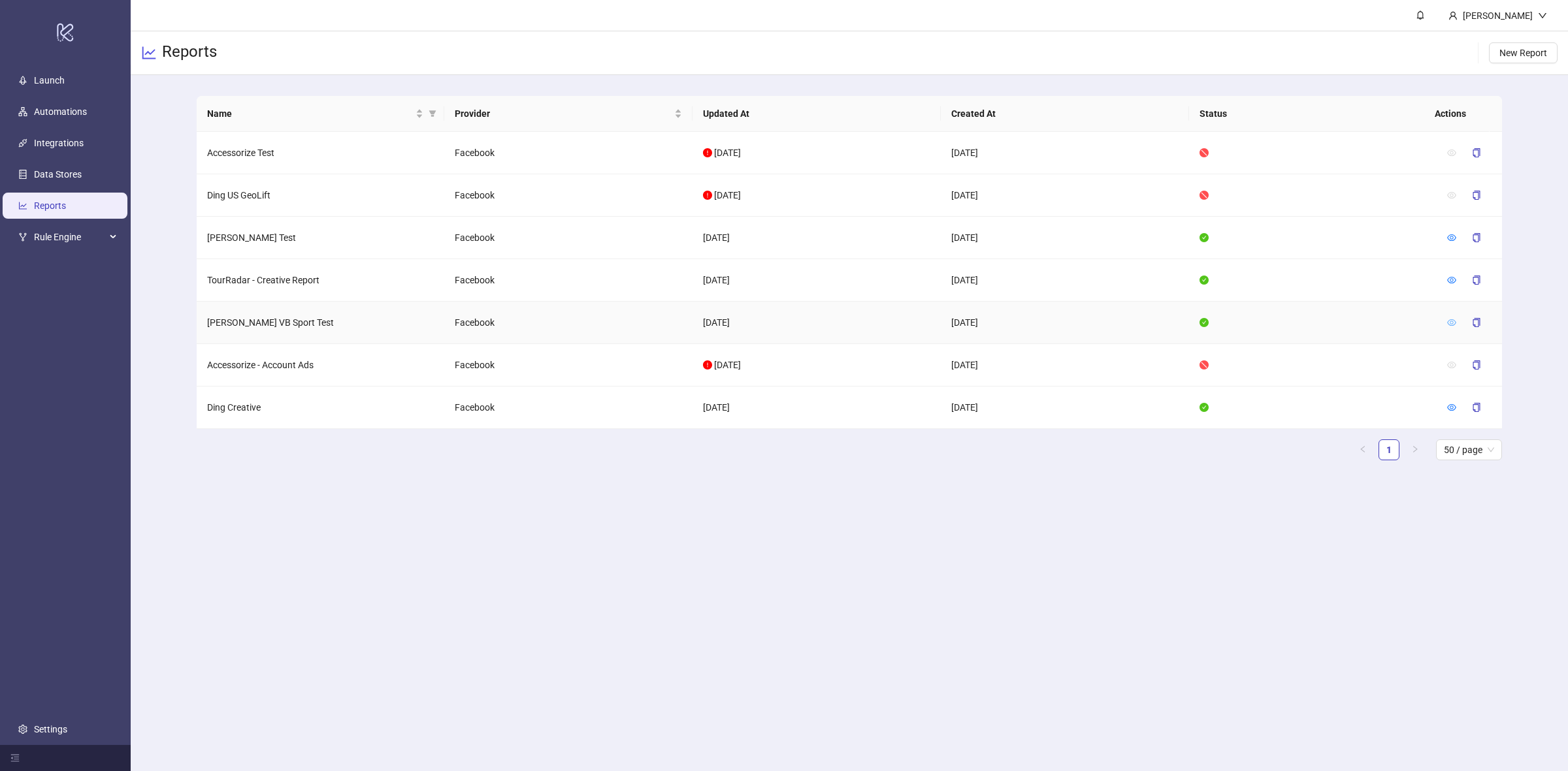
click at [1452, 319] on icon "eye" at bounding box center [1452, 323] width 9 height 9
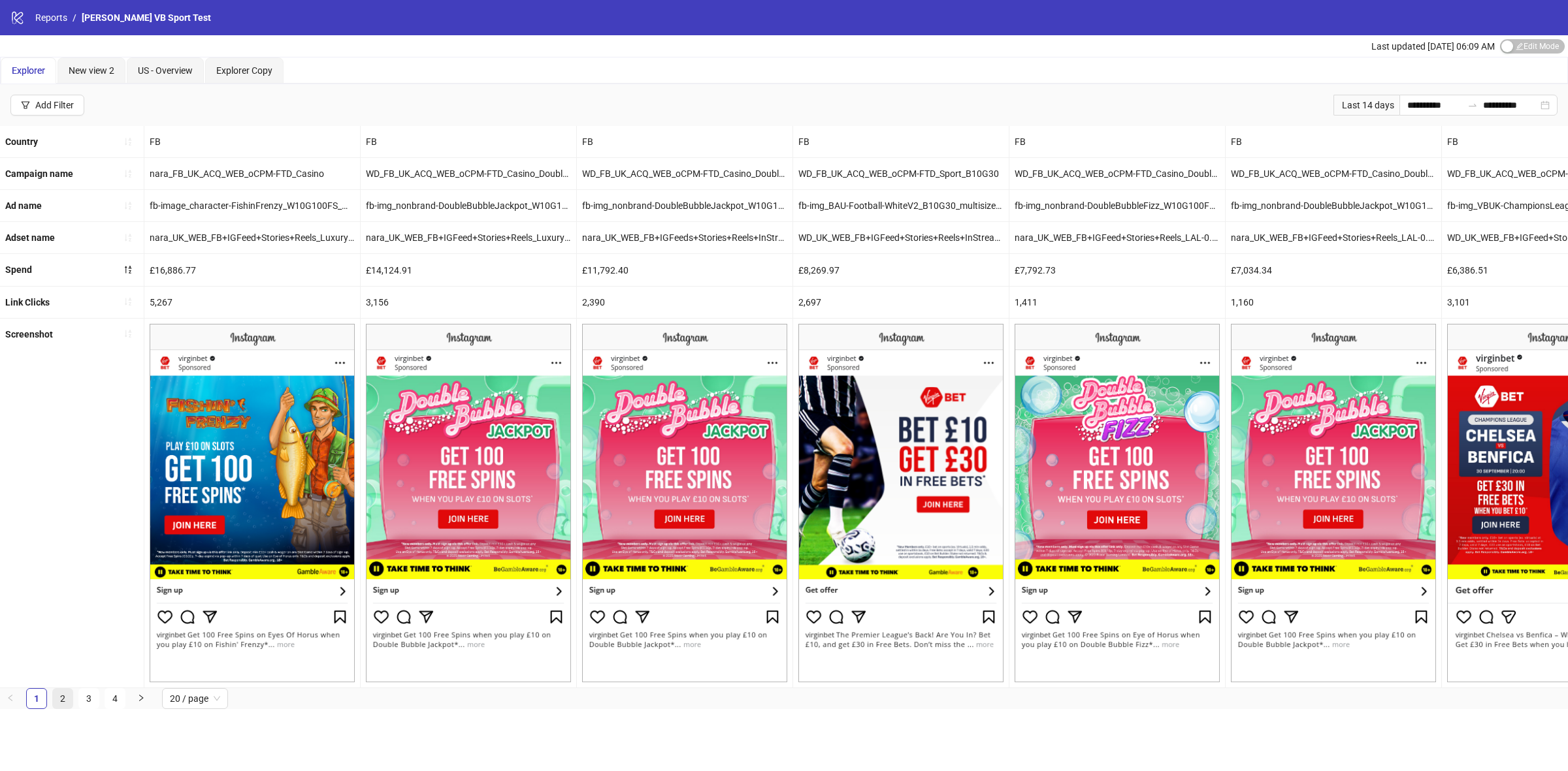
click at [55, 709] on link "2" at bounding box center [62, 698] width 20 height 20
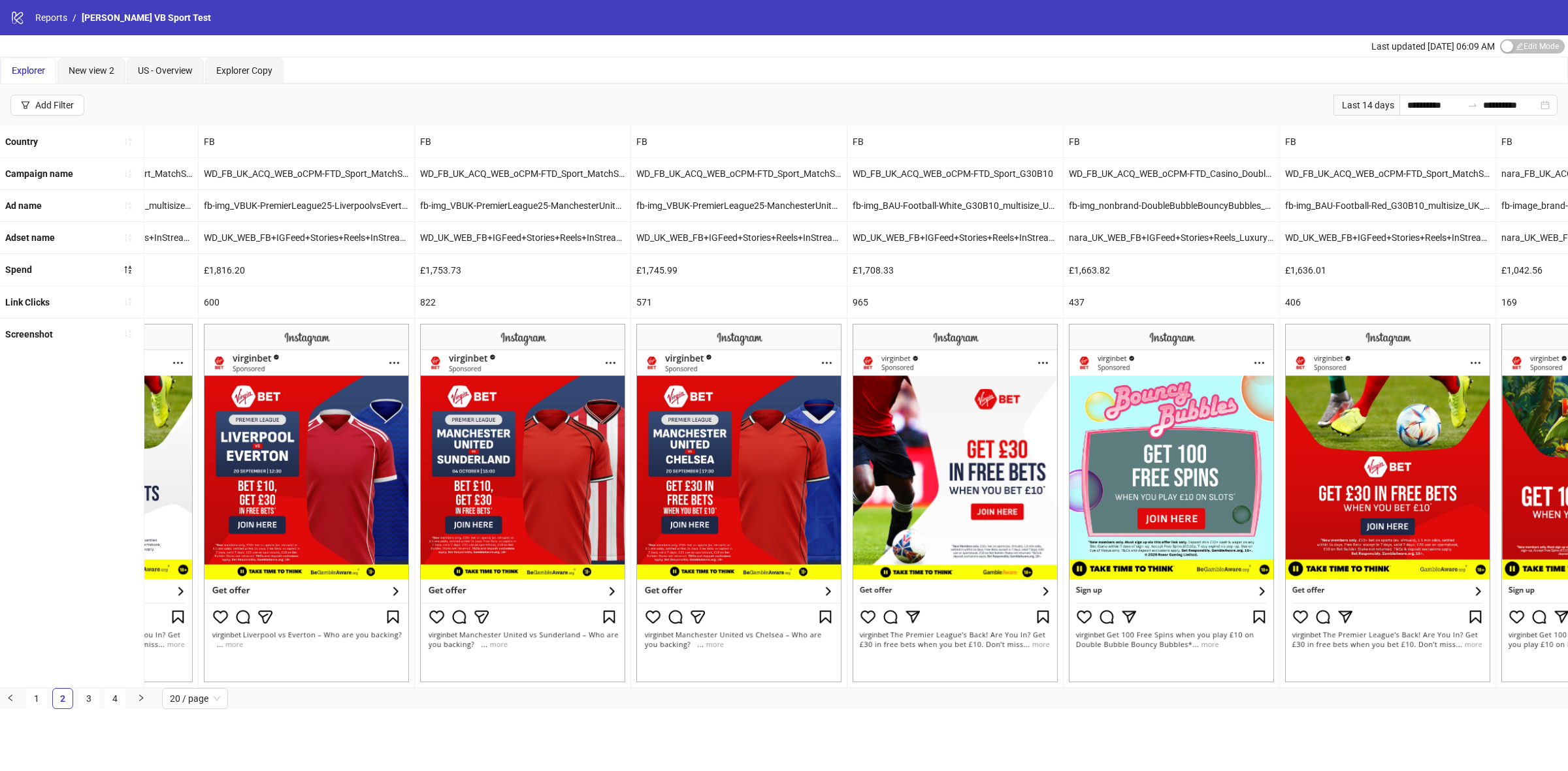
scroll to position [0, 2903]
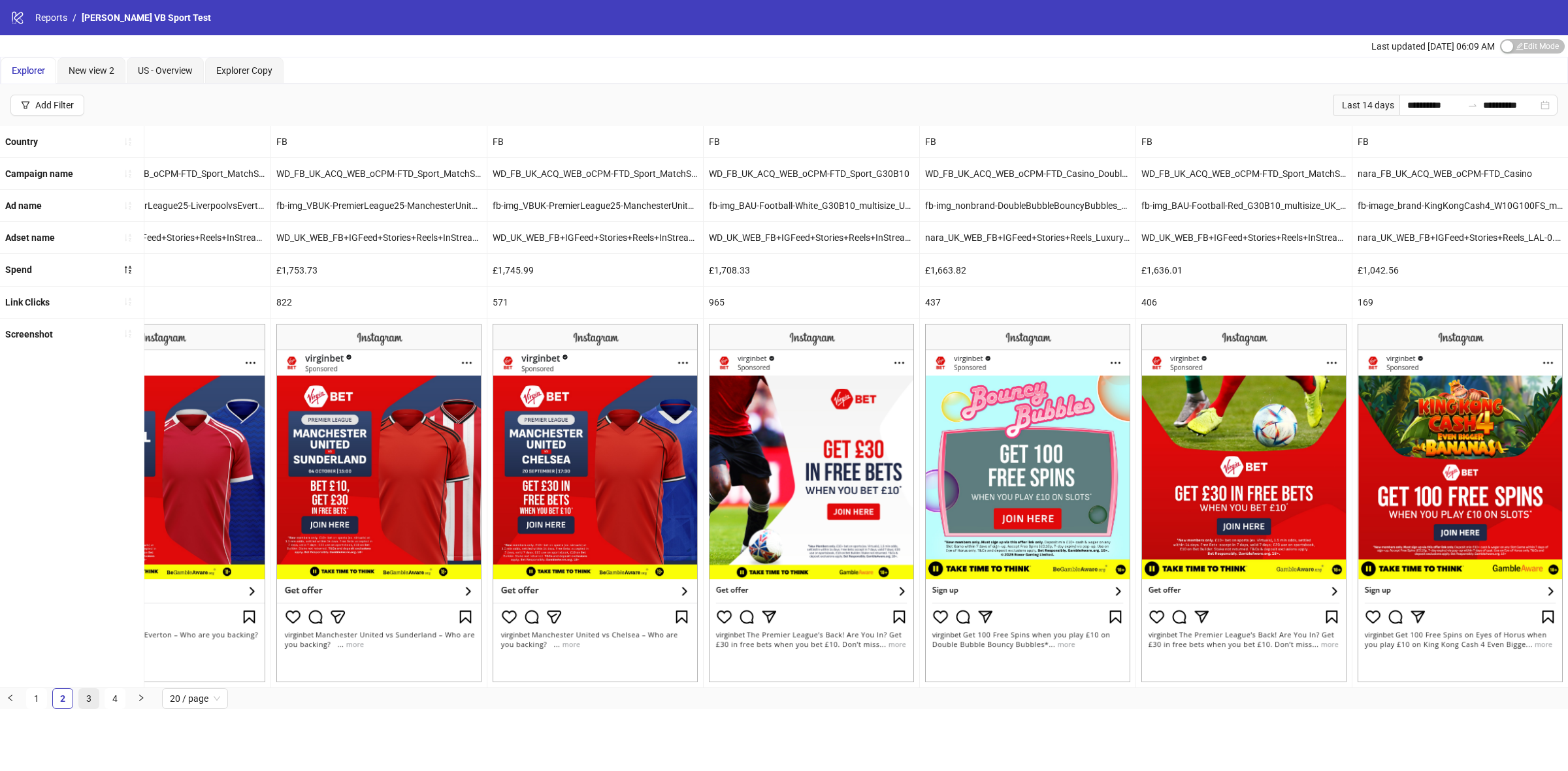
click at [89, 709] on link "3" at bounding box center [89, 698] width 20 height 20
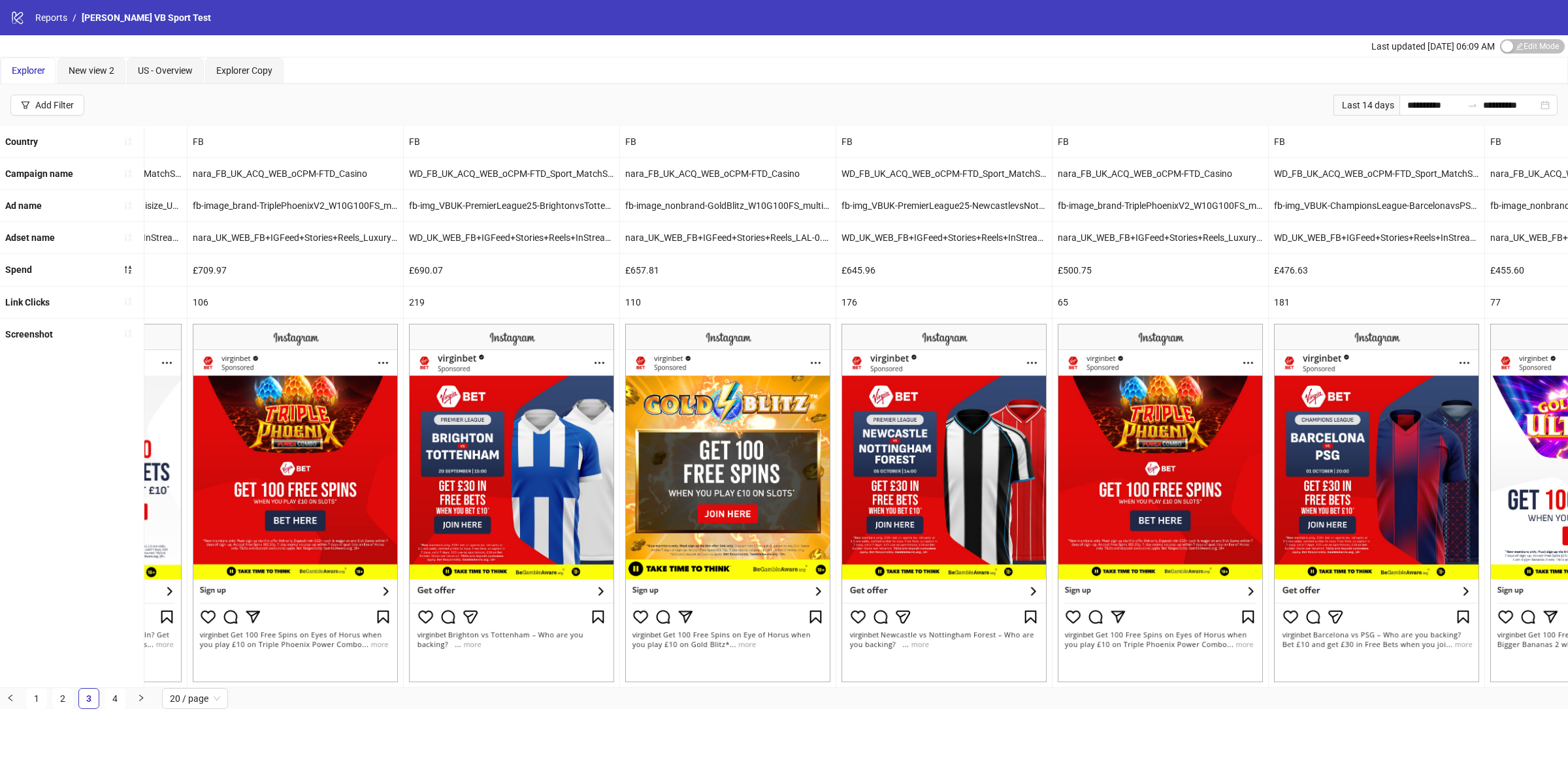
scroll to position [0, 141]
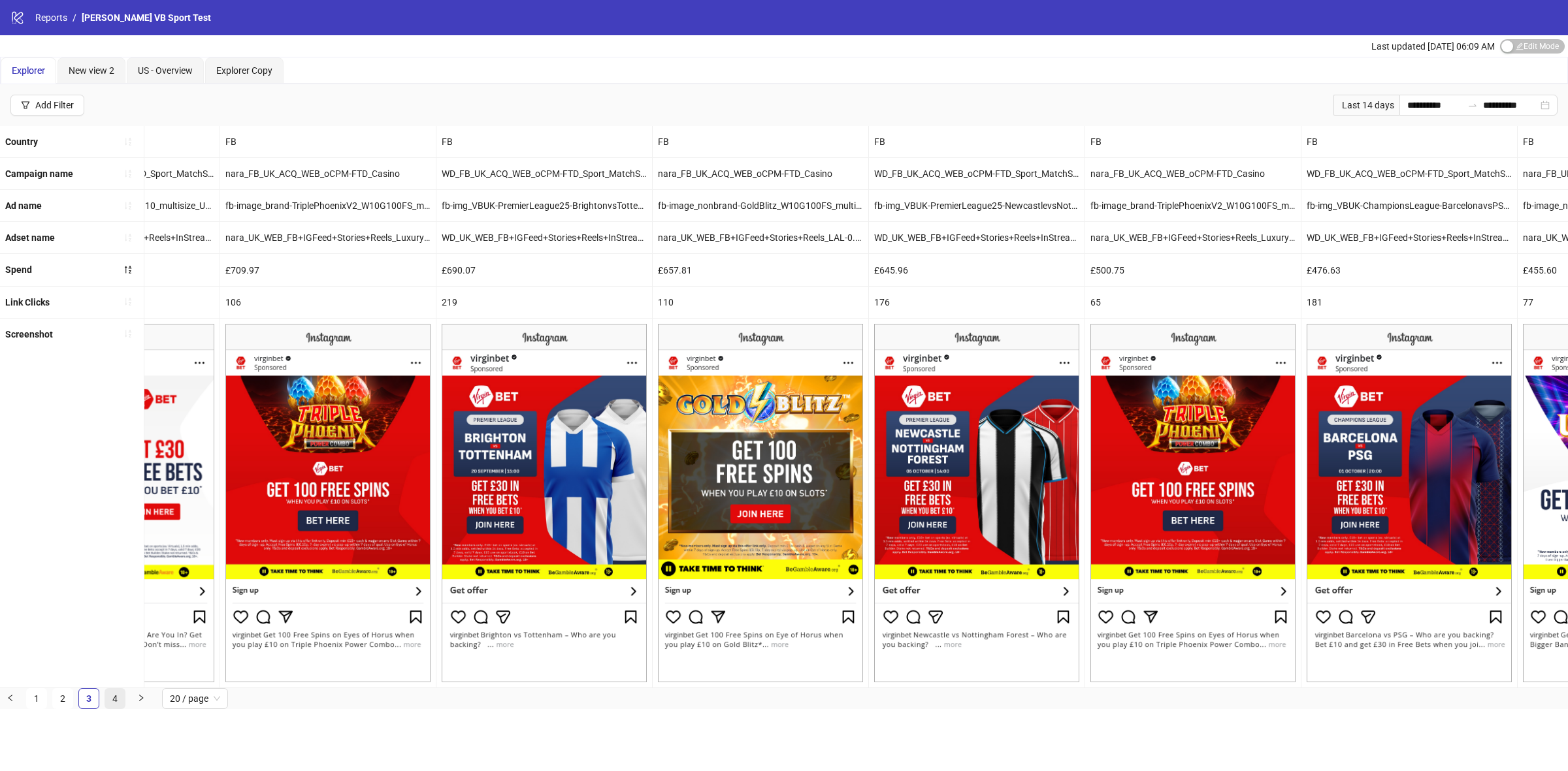
click at [113, 709] on link "4" at bounding box center [115, 698] width 20 height 20
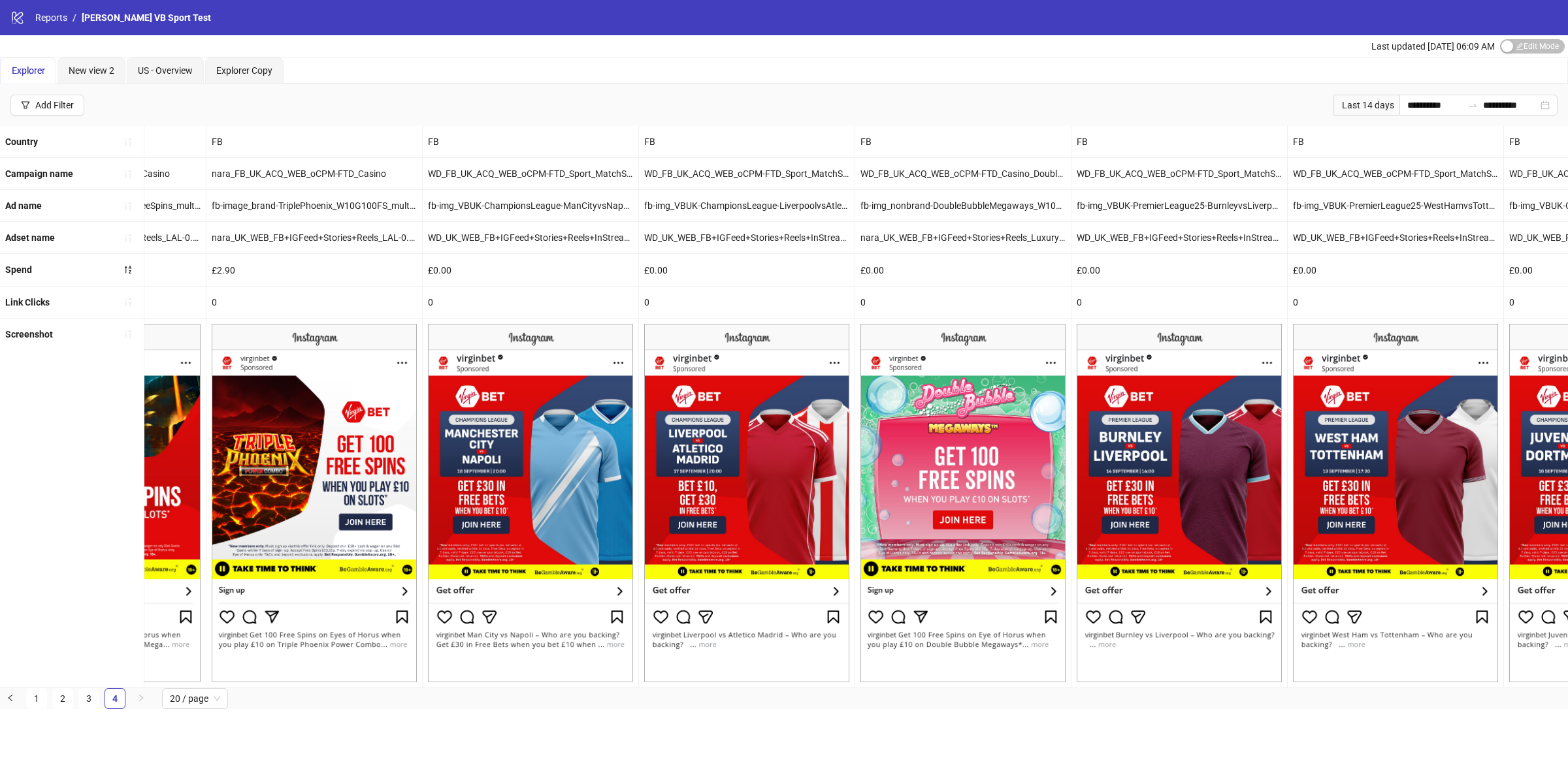
scroll to position [0, 0]
